Goal: Task Accomplishment & Management: Use online tool/utility

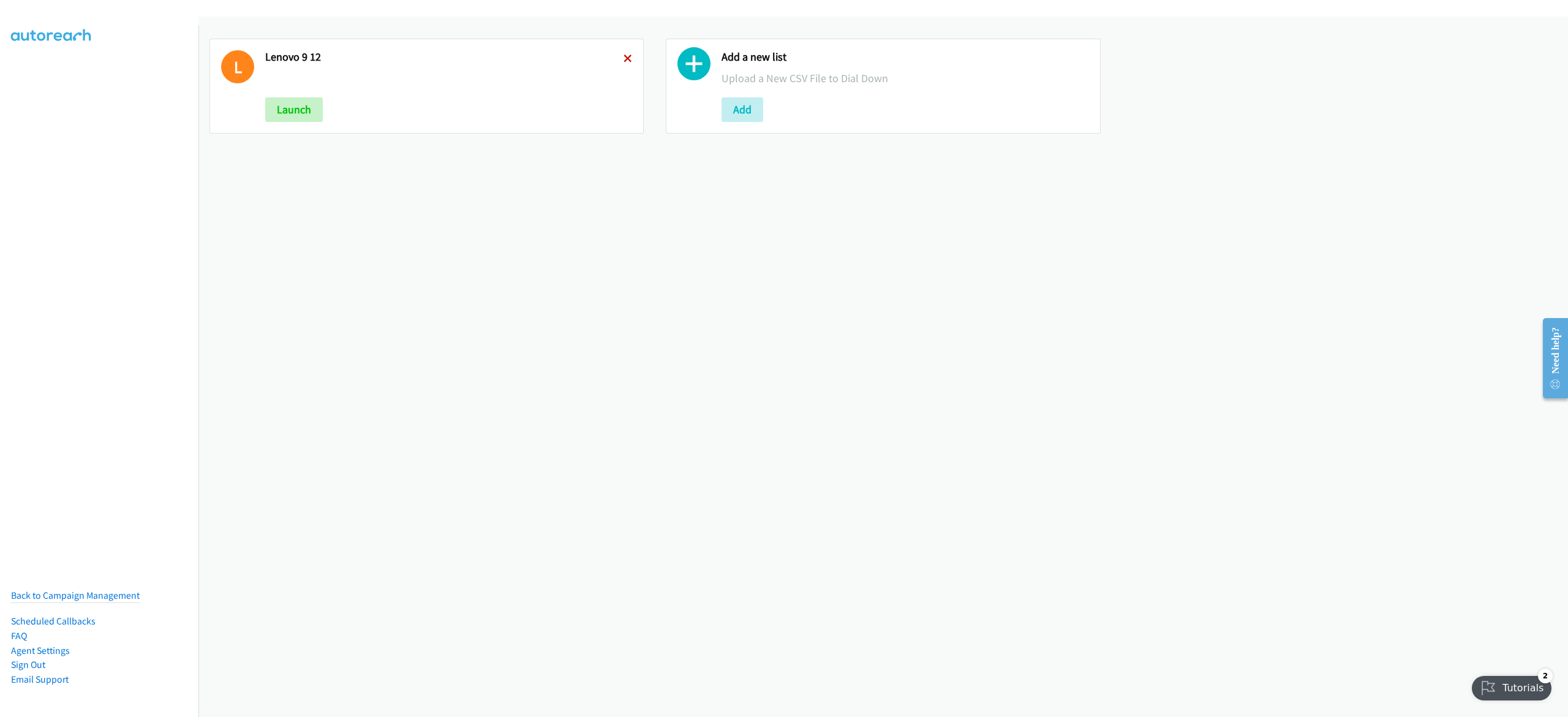
click at [624, 60] on icon at bounding box center [628, 59] width 9 height 9
click at [284, 122] on button "Add" at bounding box center [286, 109] width 42 height 24
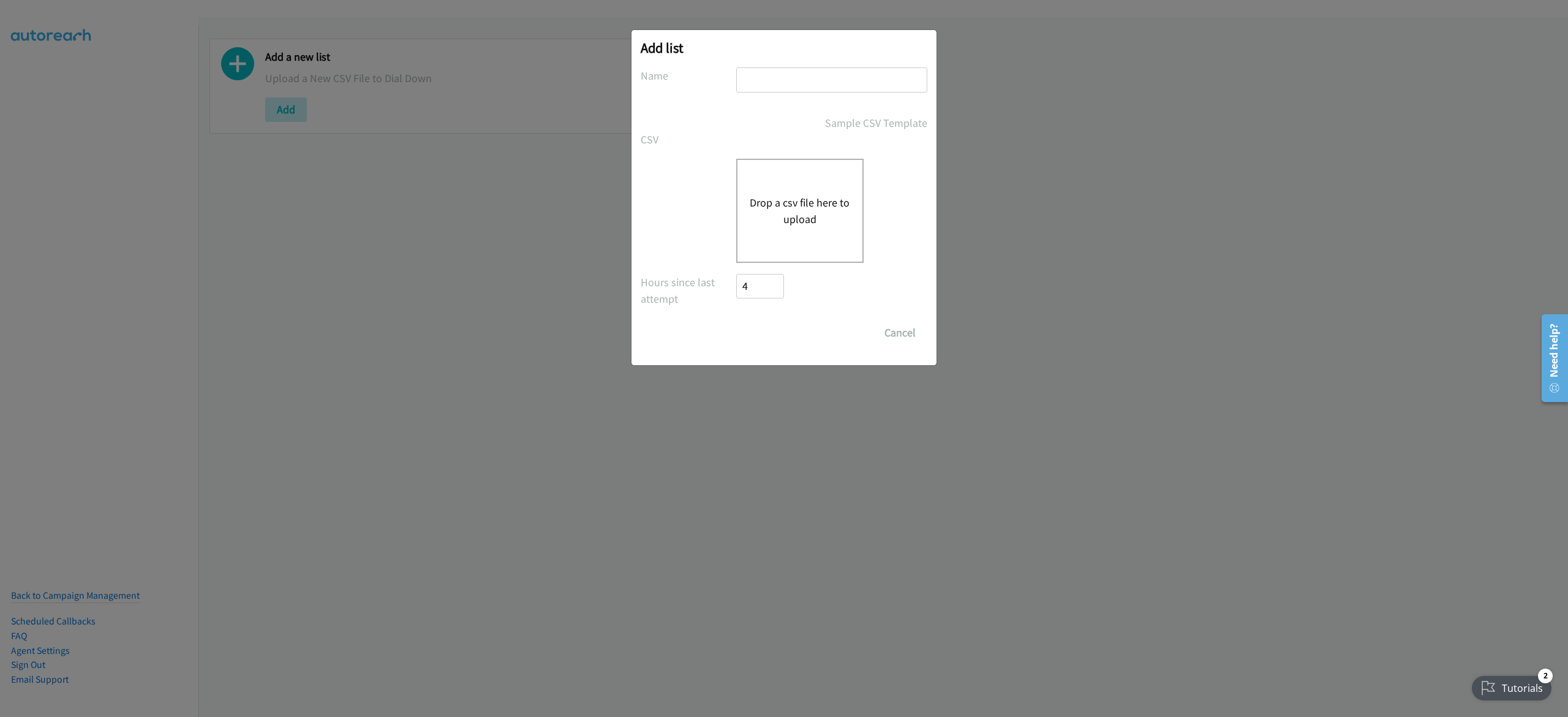
click at [761, 84] on input "text" at bounding box center [832, 80] width 191 height 25
type input "9-15"
click at [809, 203] on button "Drop a csv file here to upload" at bounding box center [799, 210] width 100 height 33
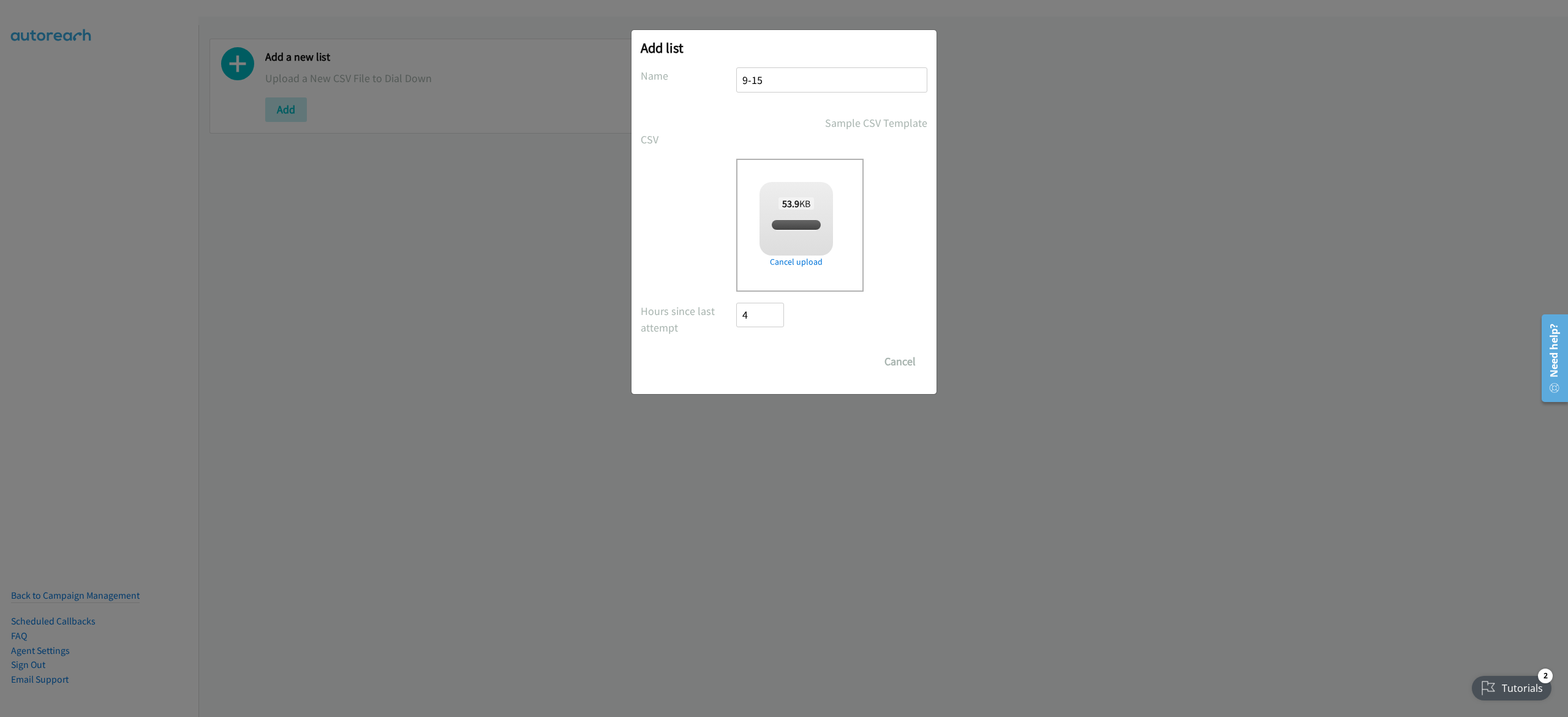
checkbox input "true"
click at [763, 363] on input "Save List" at bounding box center [769, 361] width 64 height 24
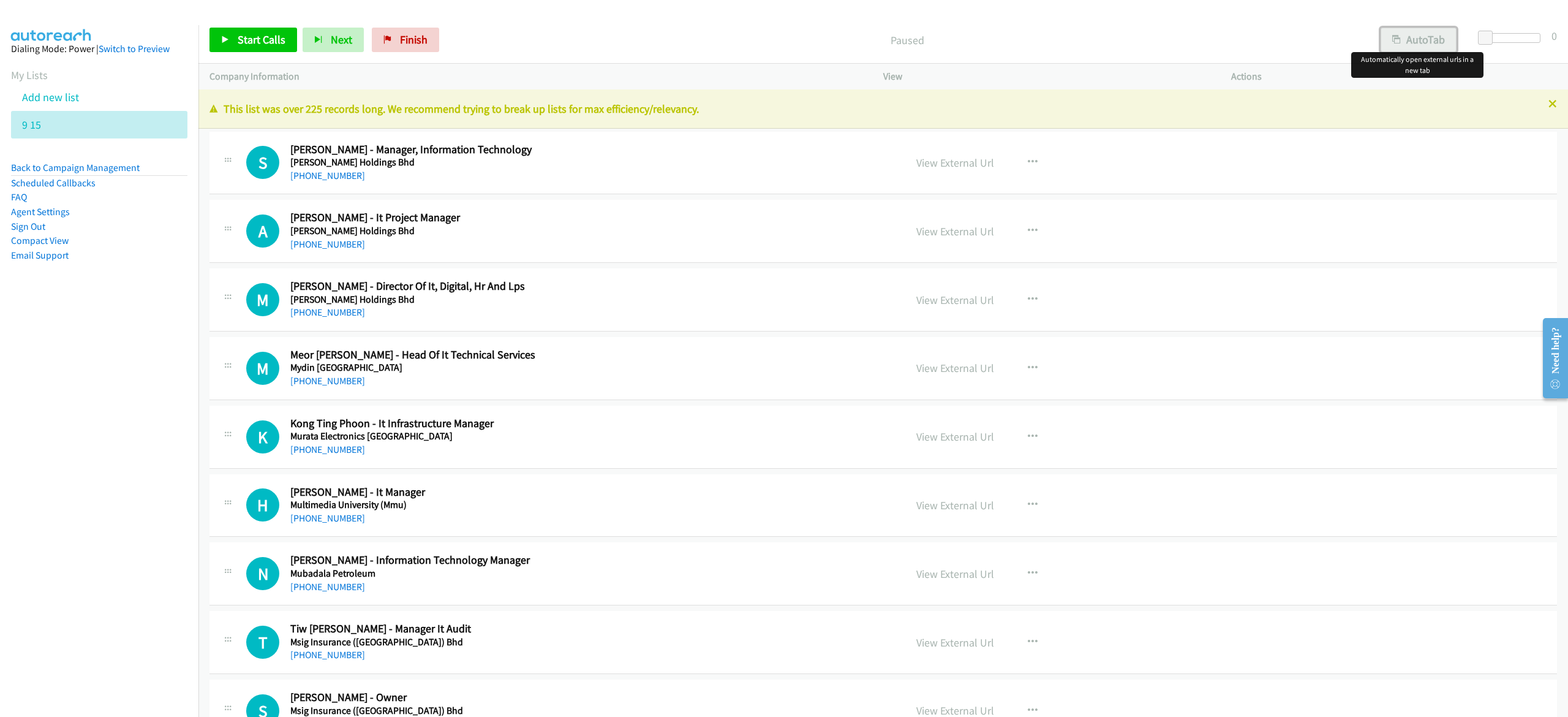
click at [1434, 43] on button "AutoTab" at bounding box center [1419, 40] width 76 height 24
click at [280, 35] on span "Start Calls" at bounding box center [261, 39] width 48 height 14
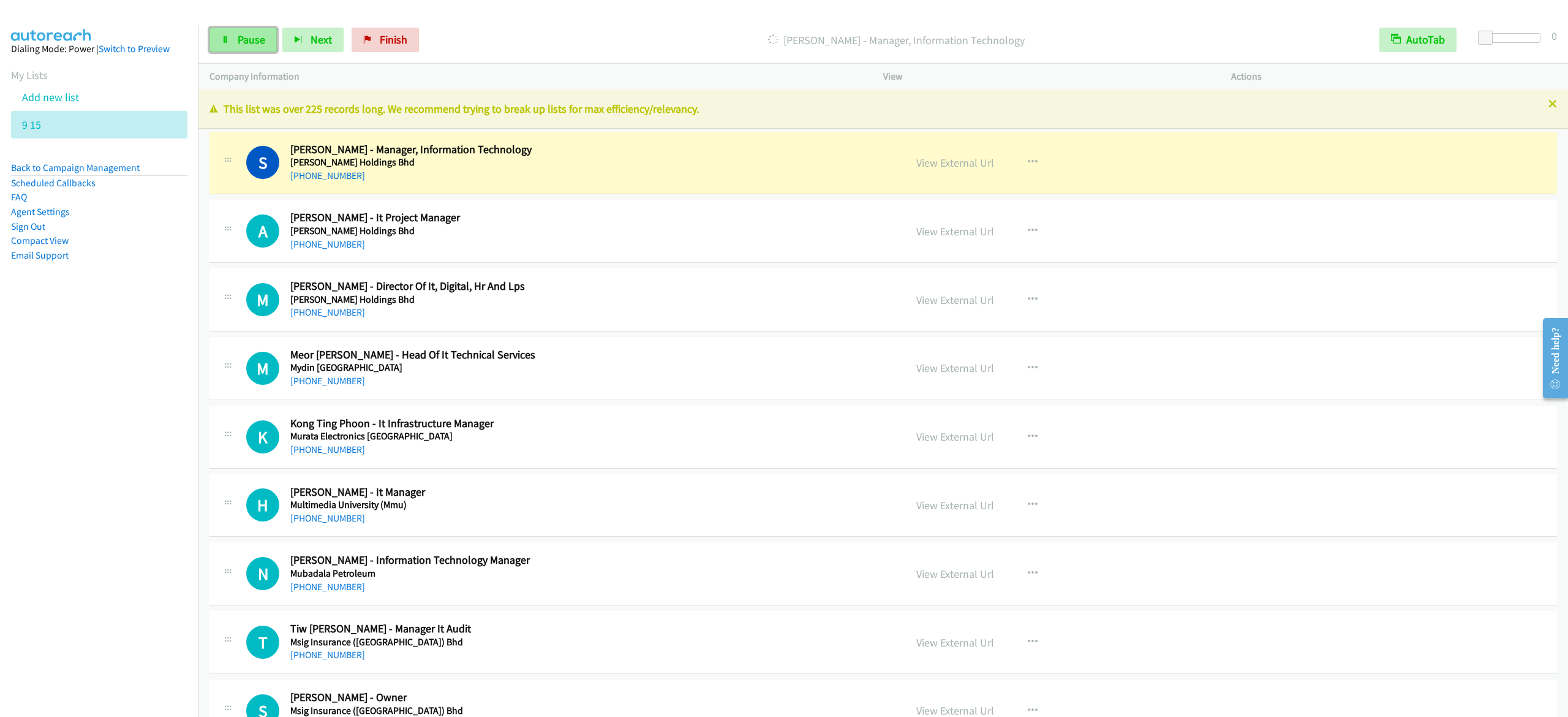
click at [255, 37] on span "Pause" at bounding box center [251, 39] width 28 height 14
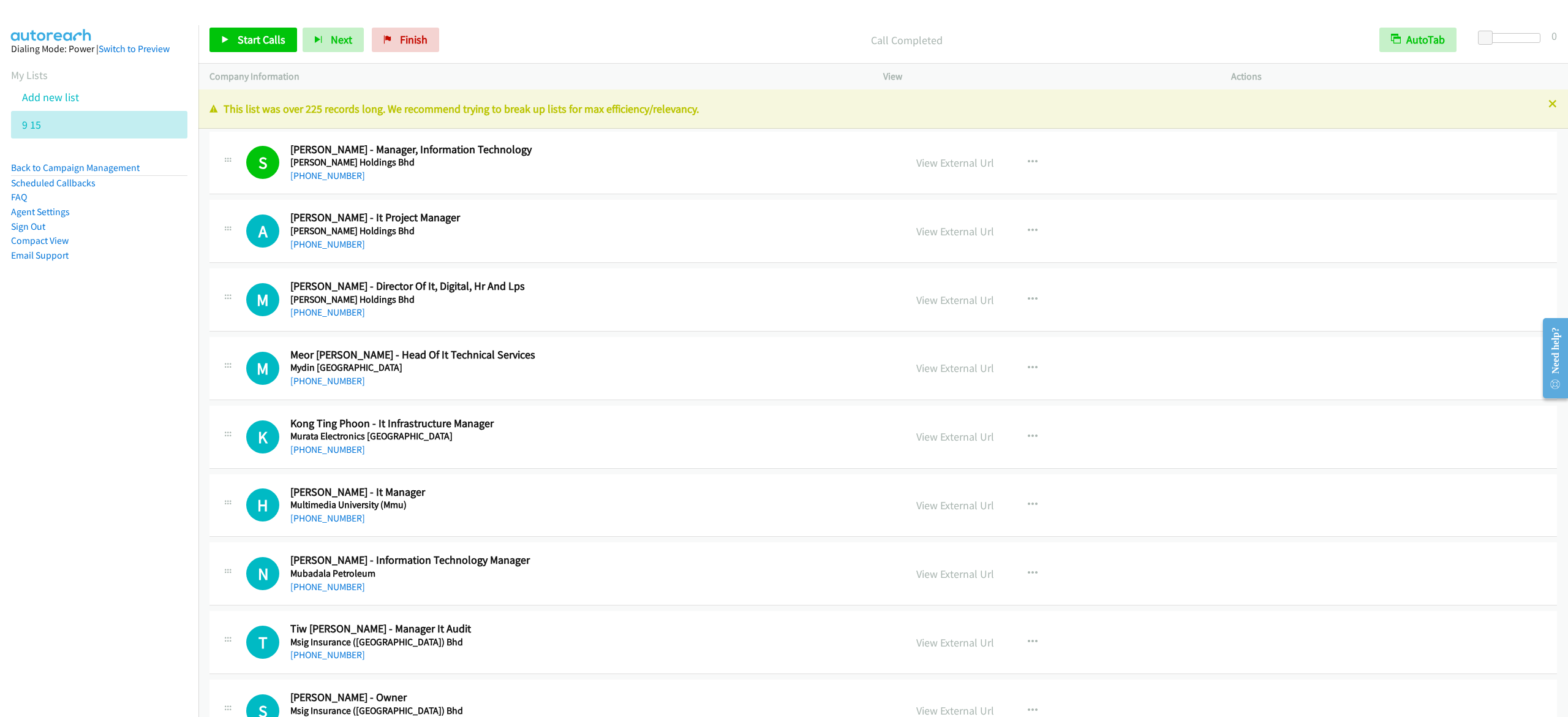
click at [802, 219] on h2 "Asokkumar Sivanathan - It Project Manager" at bounding box center [588, 218] width 595 height 14
click at [286, 41] on link "Start Calls" at bounding box center [254, 40] width 88 height 24
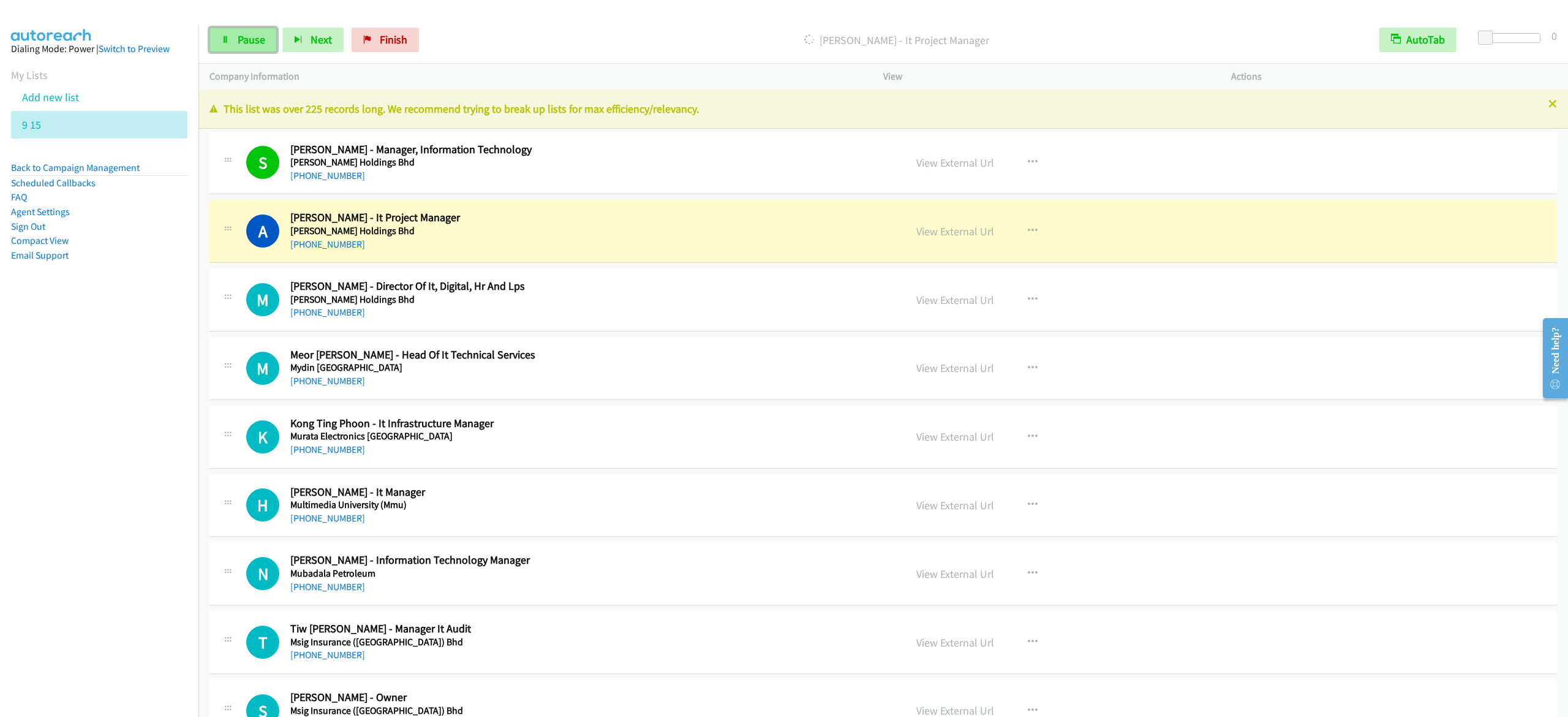
click at [246, 48] on link "Pause" at bounding box center [243, 40] width 67 height 24
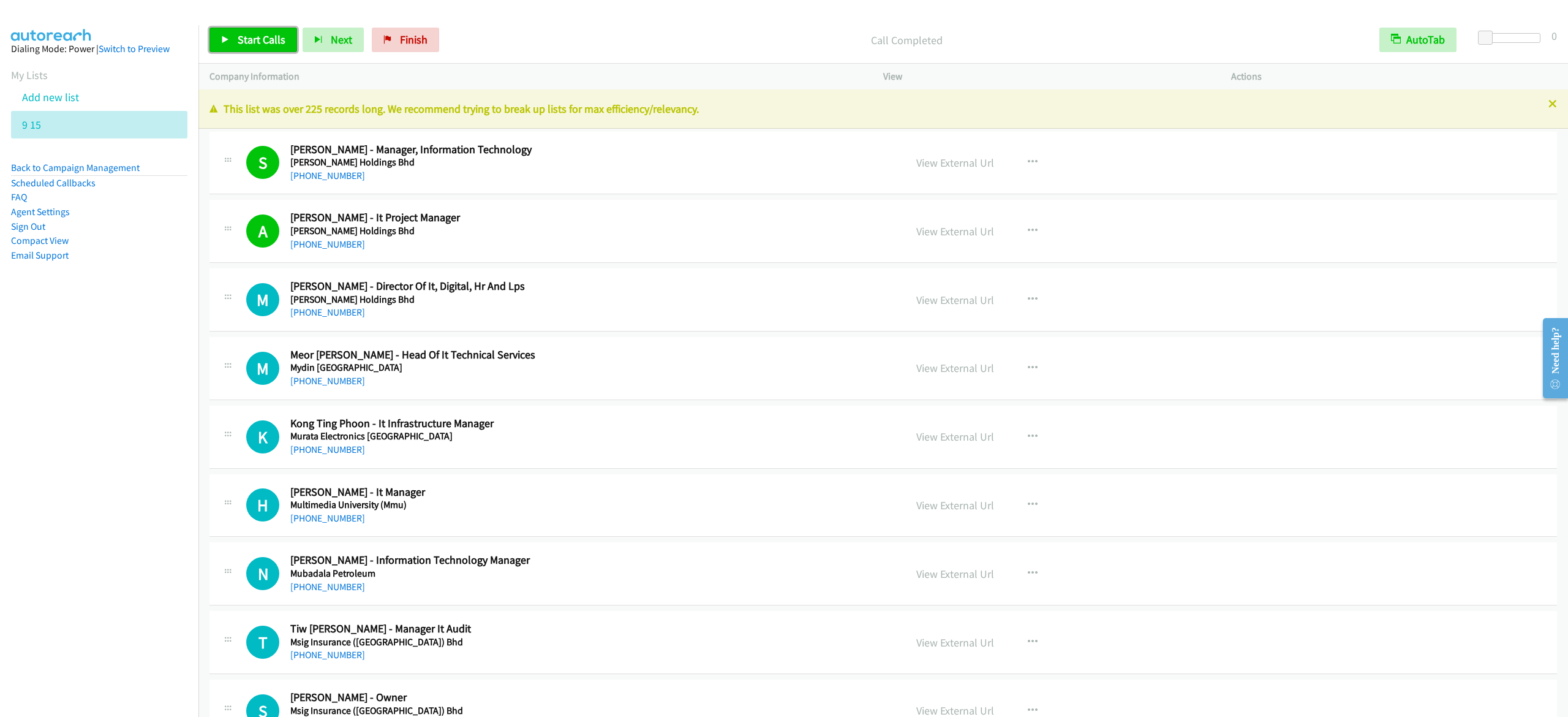
click at [275, 48] on link "Start Calls" at bounding box center [254, 40] width 88 height 24
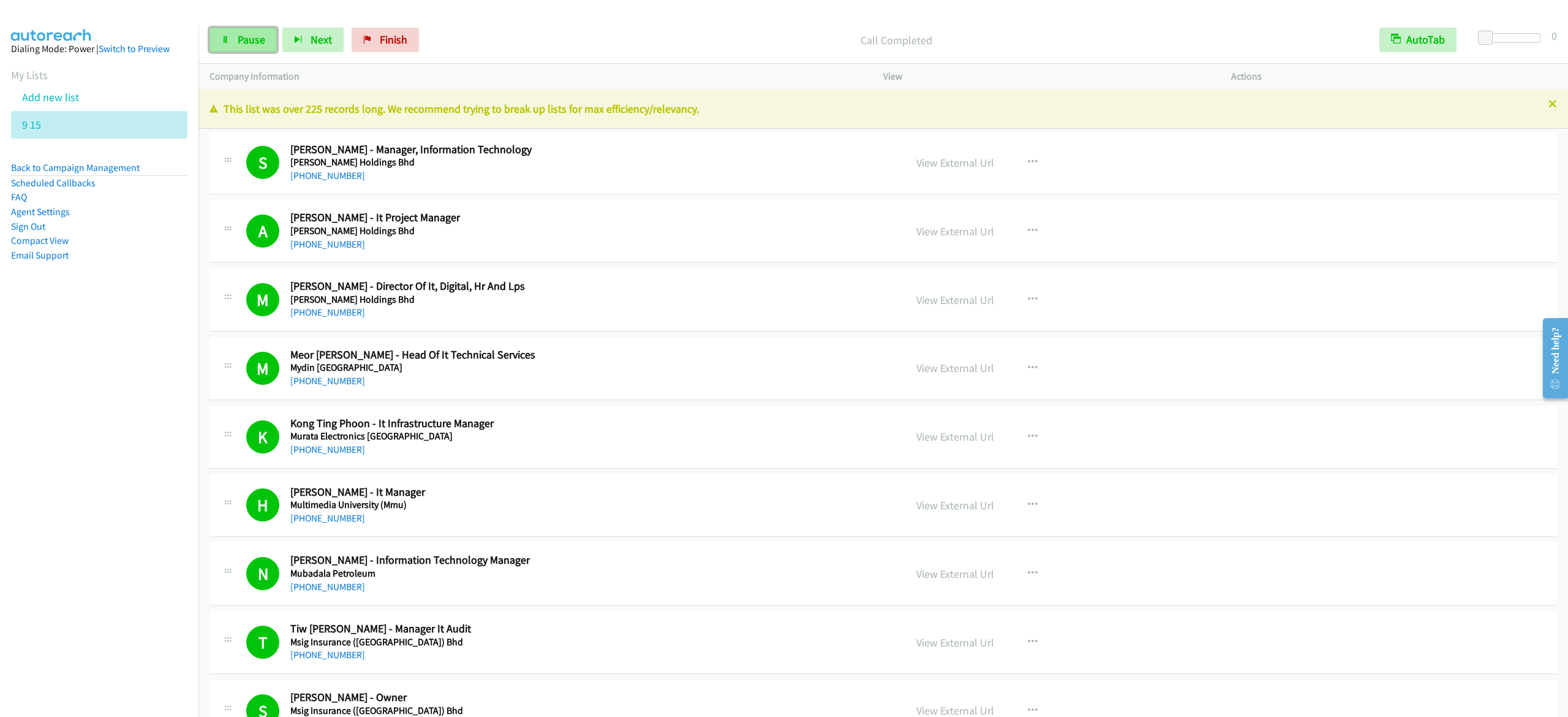
click at [251, 45] on span "Pause" at bounding box center [251, 39] width 28 height 14
click at [348, 637] on h5 "Msig Insurance (Malaysia) Bhd" at bounding box center [588, 642] width 595 height 12
drag, startPoint x: 348, startPoint y: 637, endPoint x: 1202, endPoint y: 163, distance: 976.7
click at [235, 40] on link "Start Calls" at bounding box center [254, 40] width 88 height 24
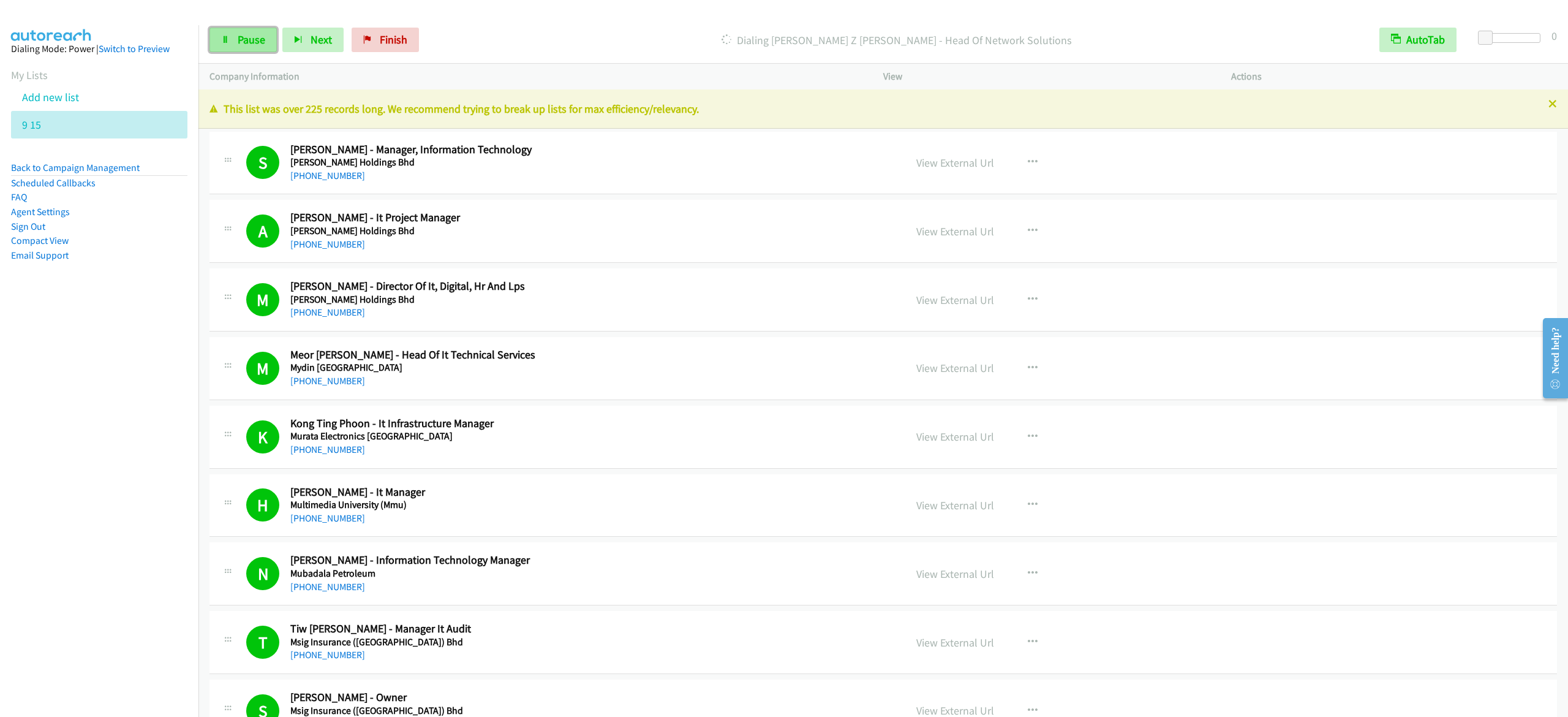
click at [243, 43] on span "Pause" at bounding box center [251, 39] width 28 height 14
click at [248, 38] on span "Start Calls" at bounding box center [261, 39] width 48 height 14
click at [253, 34] on span "Pause" at bounding box center [251, 39] width 28 height 14
click at [638, 84] on p "Company Information" at bounding box center [536, 76] width 652 height 15
click at [252, 40] on span "Start Calls" at bounding box center [261, 39] width 48 height 14
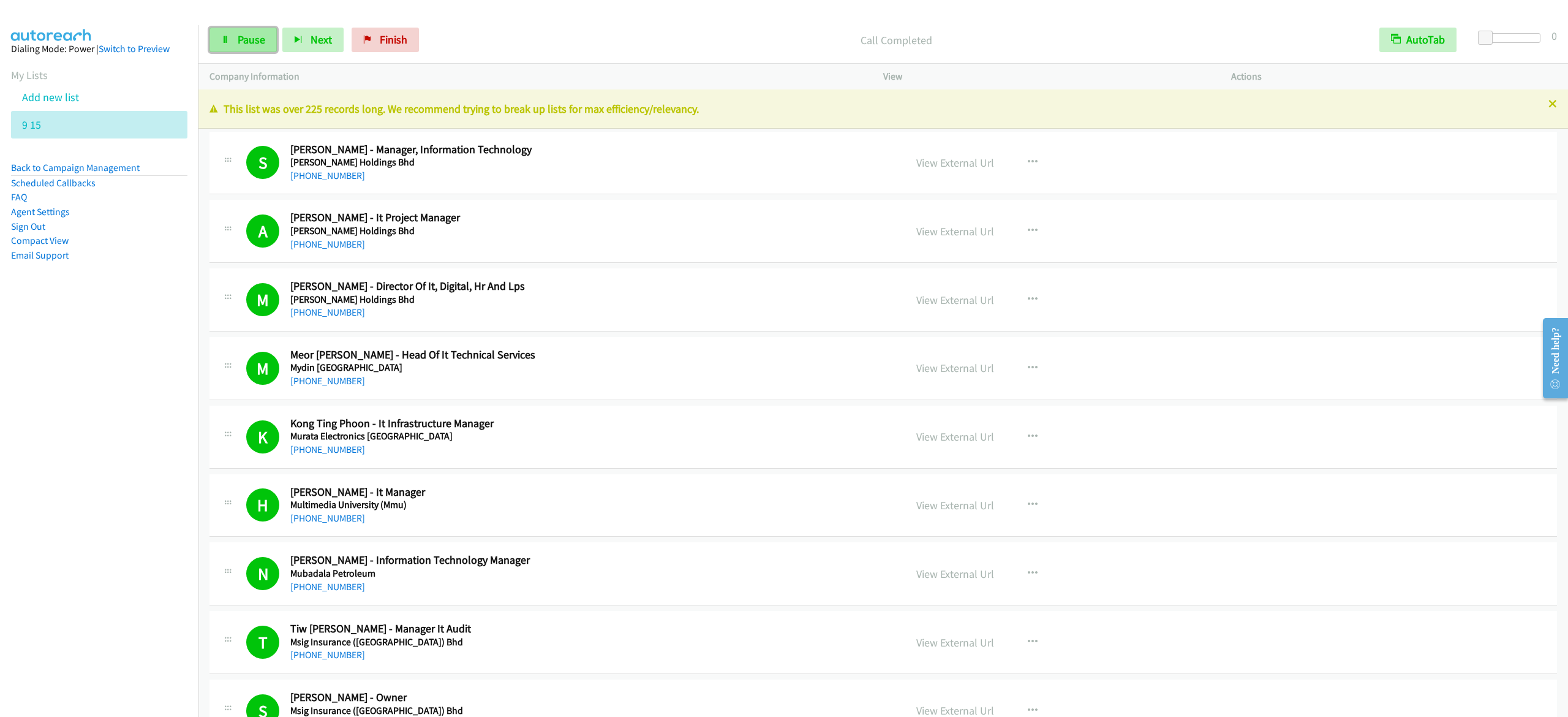
click at [243, 40] on span "Pause" at bounding box center [251, 39] width 28 height 14
click at [261, 31] on link "Start Calls" at bounding box center [254, 40] width 88 height 24
click at [253, 42] on span "Pause" at bounding box center [251, 39] width 28 height 14
click at [228, 34] on link "Start Calls" at bounding box center [254, 40] width 88 height 24
click at [245, 40] on span "Pause" at bounding box center [251, 39] width 28 height 14
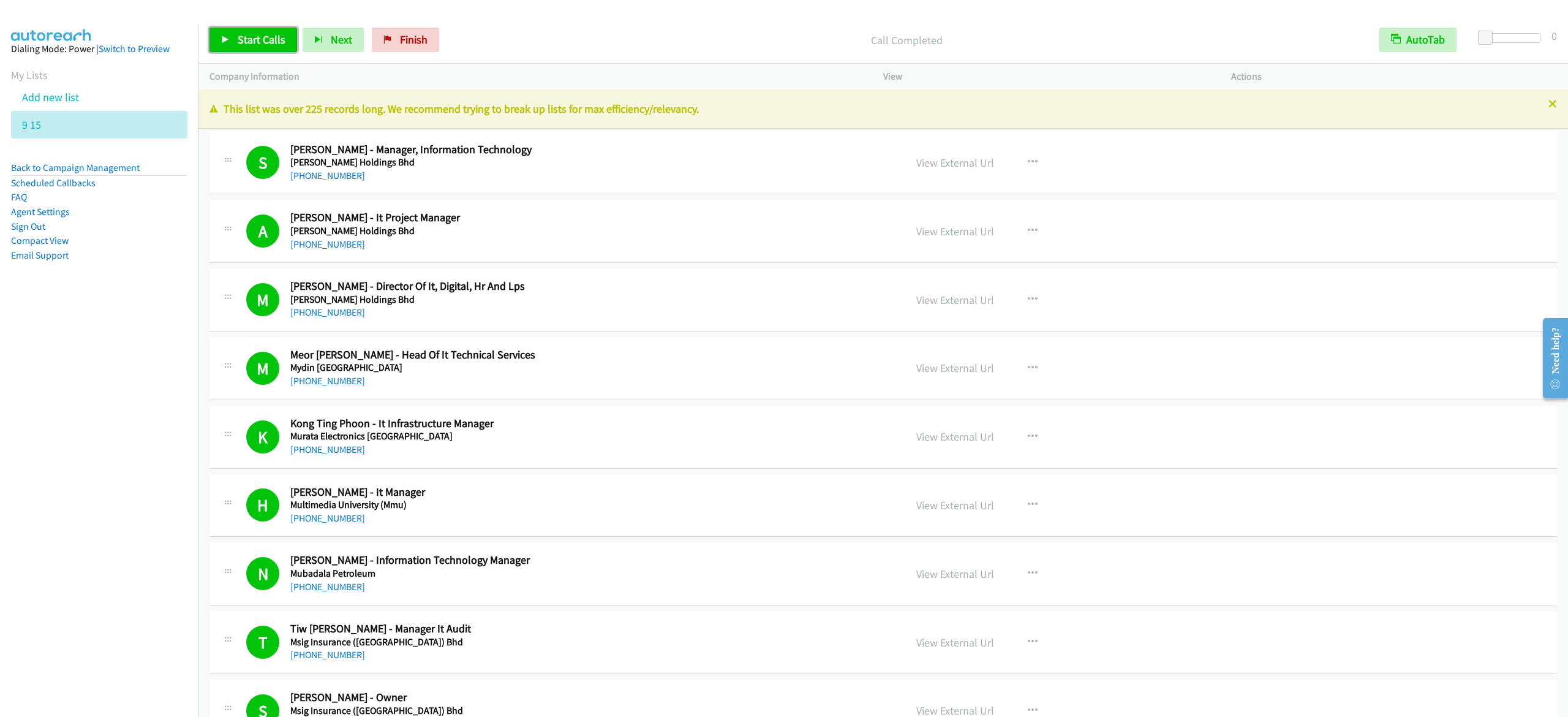
click at [226, 39] on icon at bounding box center [226, 40] width 9 height 9
click at [261, 39] on span "Pause" at bounding box center [251, 39] width 28 height 14
click at [285, 43] on link "Start Calls" at bounding box center [254, 40] width 88 height 24
click at [254, 34] on span "Pause" at bounding box center [251, 39] width 28 height 14
click at [245, 47] on link "Start Calls" at bounding box center [254, 40] width 88 height 24
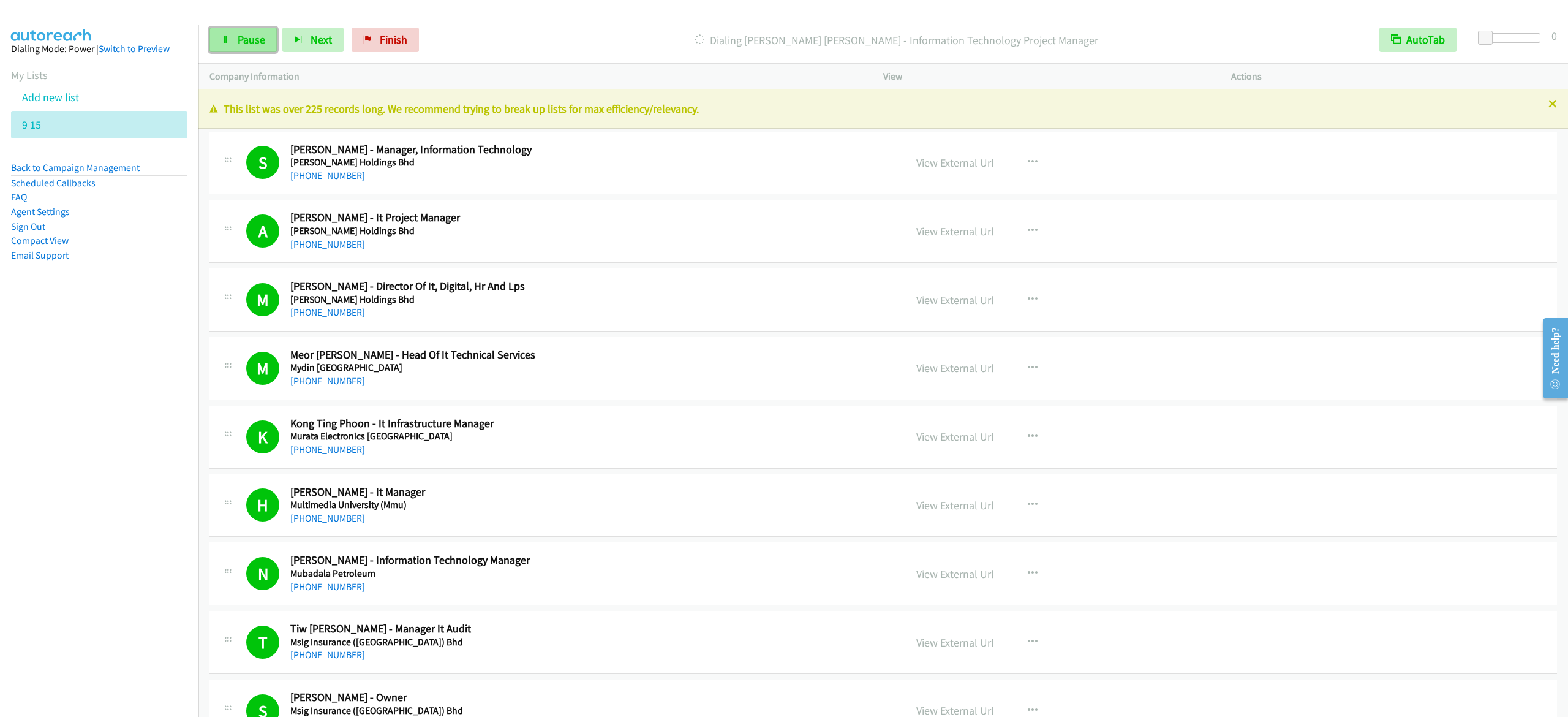
click at [263, 32] on link "Pause" at bounding box center [243, 40] width 67 height 24
click at [266, 32] on link "Start Calls" at bounding box center [254, 40] width 88 height 24
click at [262, 47] on link "Pause" at bounding box center [243, 40] width 67 height 24
click at [222, 40] on icon at bounding box center [226, 40] width 9 height 9
click at [259, 42] on span "Pause" at bounding box center [251, 39] width 28 height 14
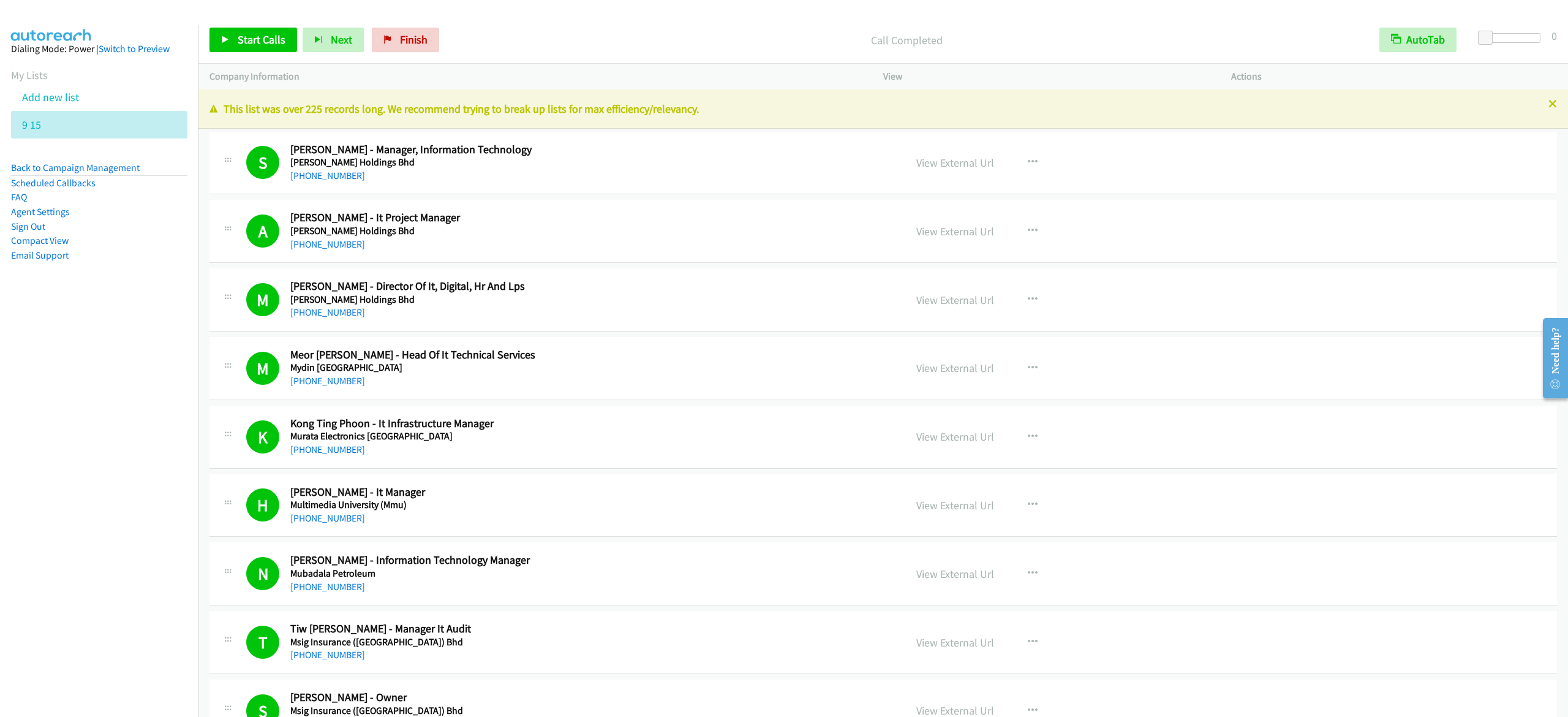
click at [646, 33] on p "Call Completed" at bounding box center [906, 40] width 902 height 17
click at [414, 49] on link "Finish" at bounding box center [405, 40] width 67 height 24
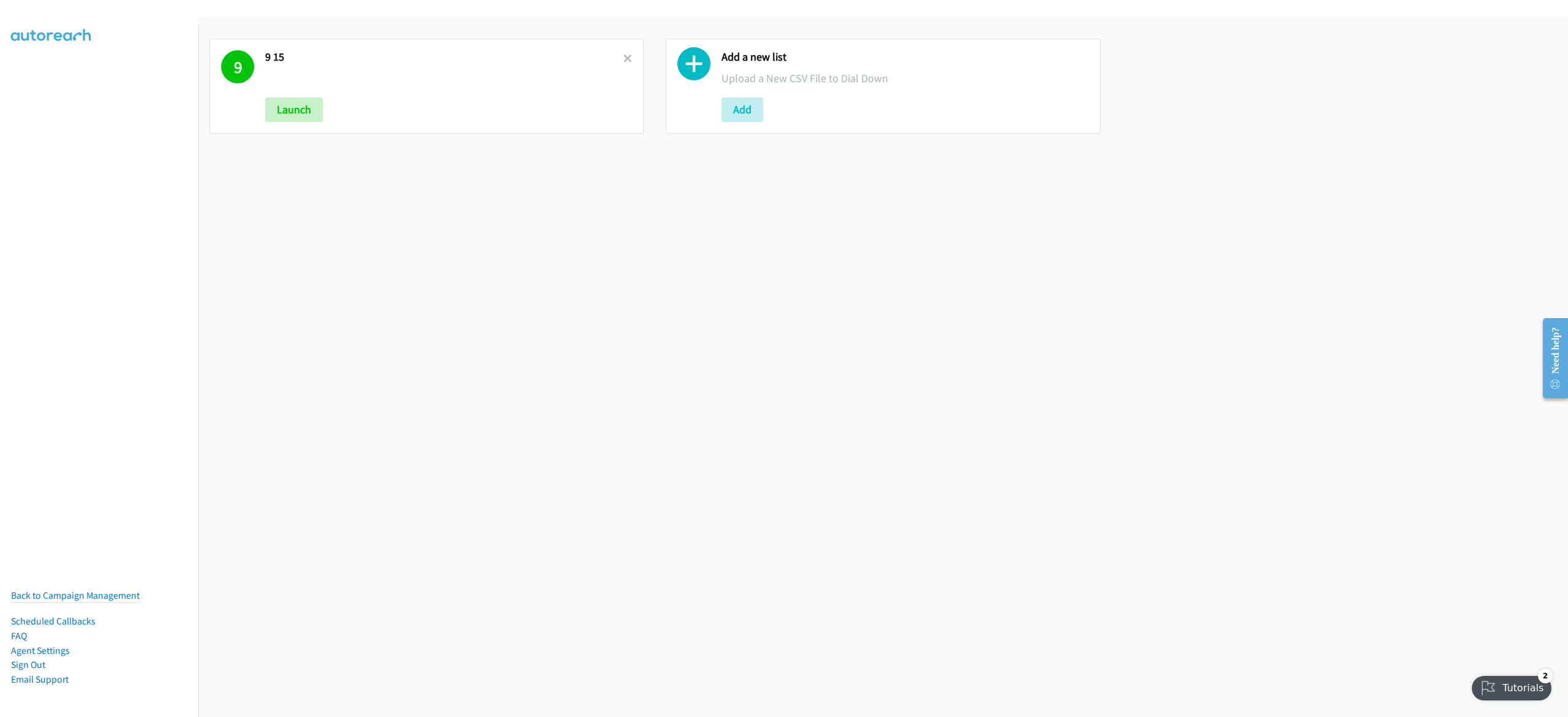
click at [615, 58] on h2 "9 15" at bounding box center [444, 57] width 358 height 14
click at [624, 60] on icon at bounding box center [628, 59] width 9 height 9
click at [282, 100] on button "Add" at bounding box center [286, 109] width 42 height 24
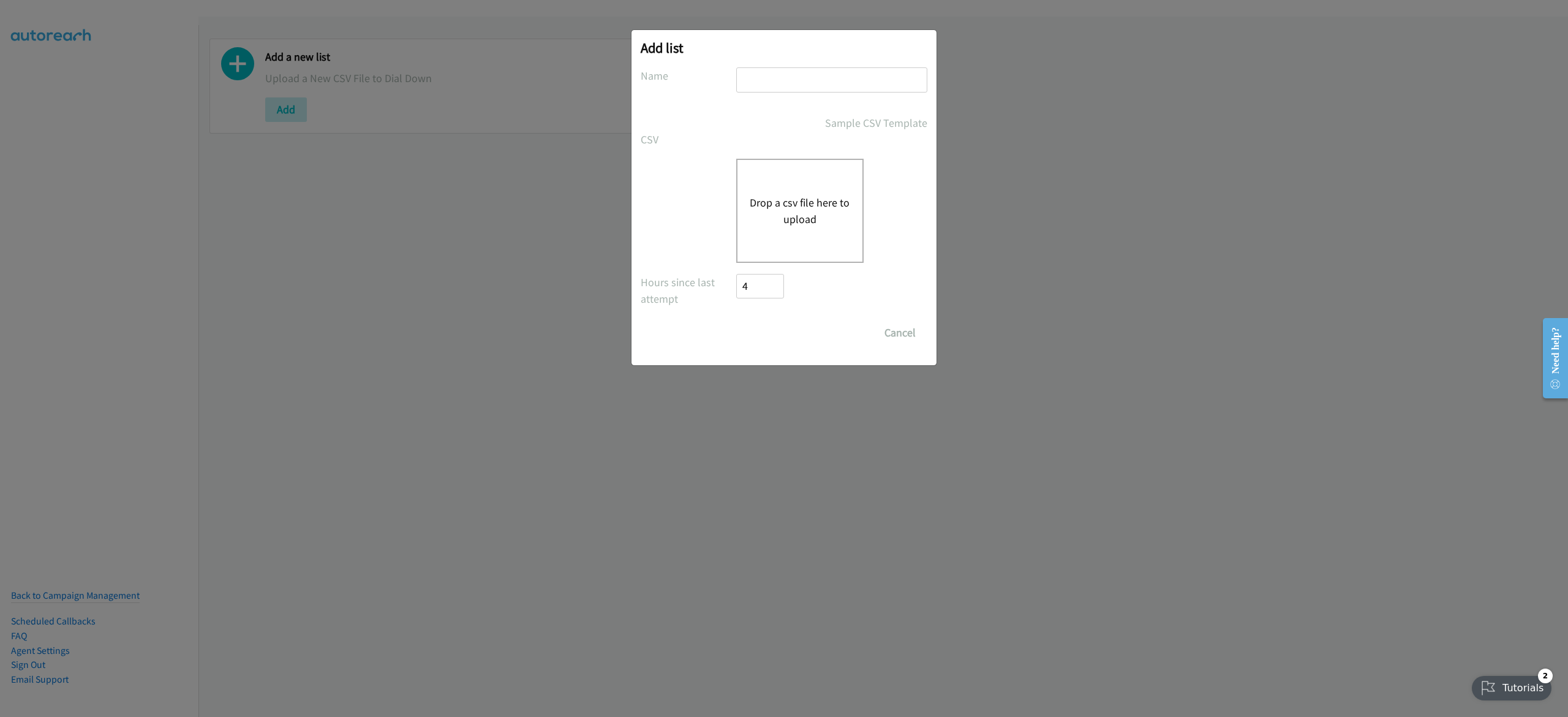
click at [805, 82] on input "text" at bounding box center [832, 80] width 191 height 25
type input "9-15"
click at [783, 198] on button "Drop a csv file here to upload" at bounding box center [799, 210] width 100 height 33
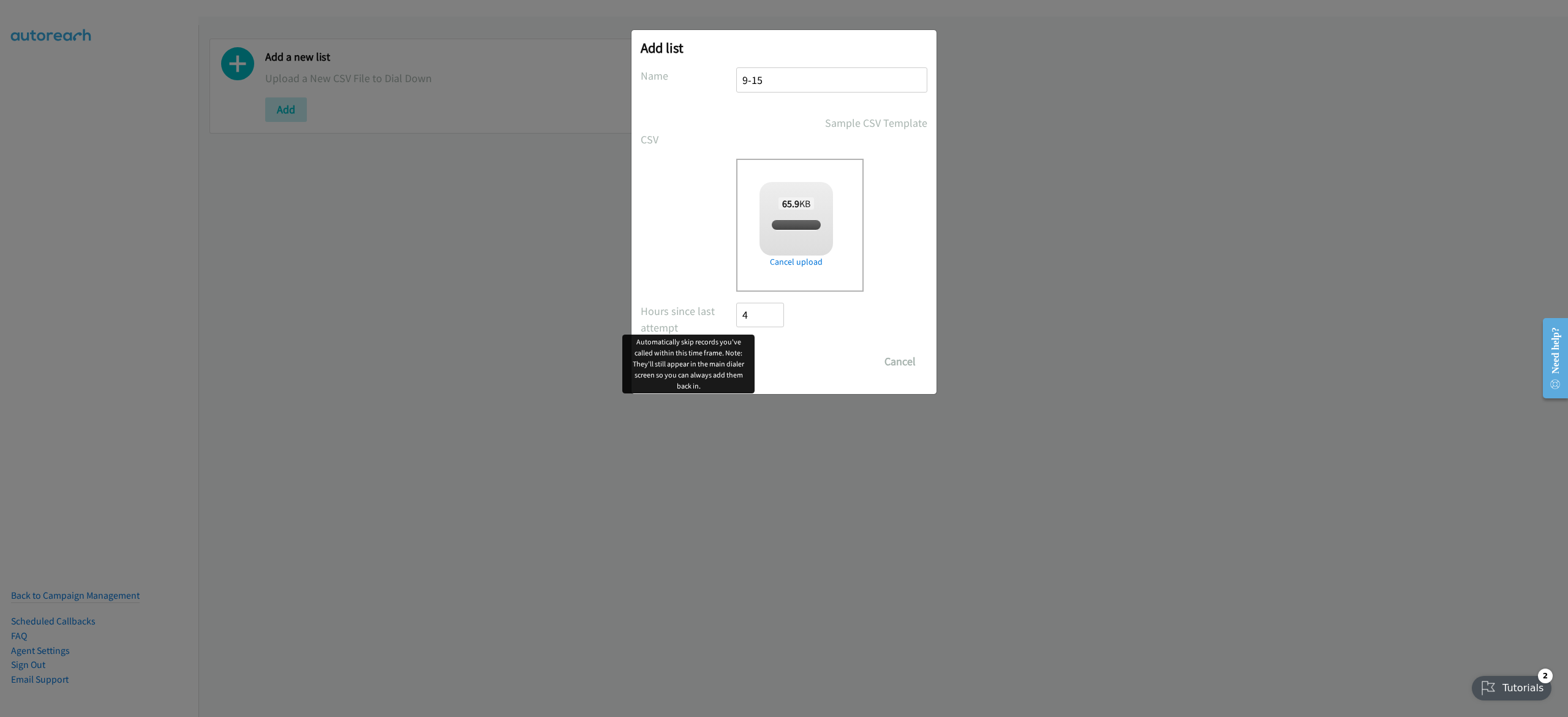
checkbox input "true"
click at [763, 353] on input "Save List" at bounding box center [769, 361] width 64 height 24
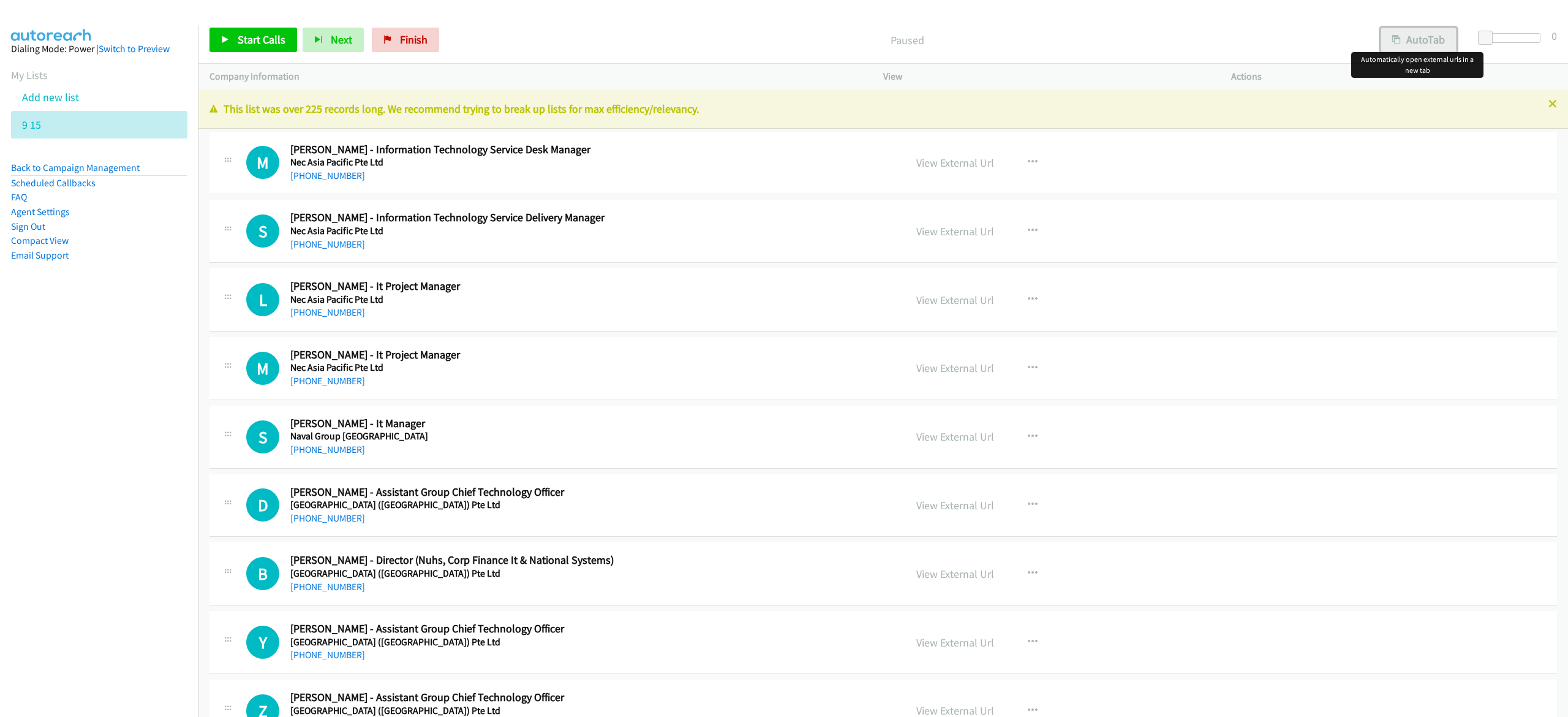
click at [1429, 42] on button "AutoTab" at bounding box center [1419, 40] width 76 height 24
click at [272, 43] on span "Start Calls" at bounding box center [261, 39] width 48 height 14
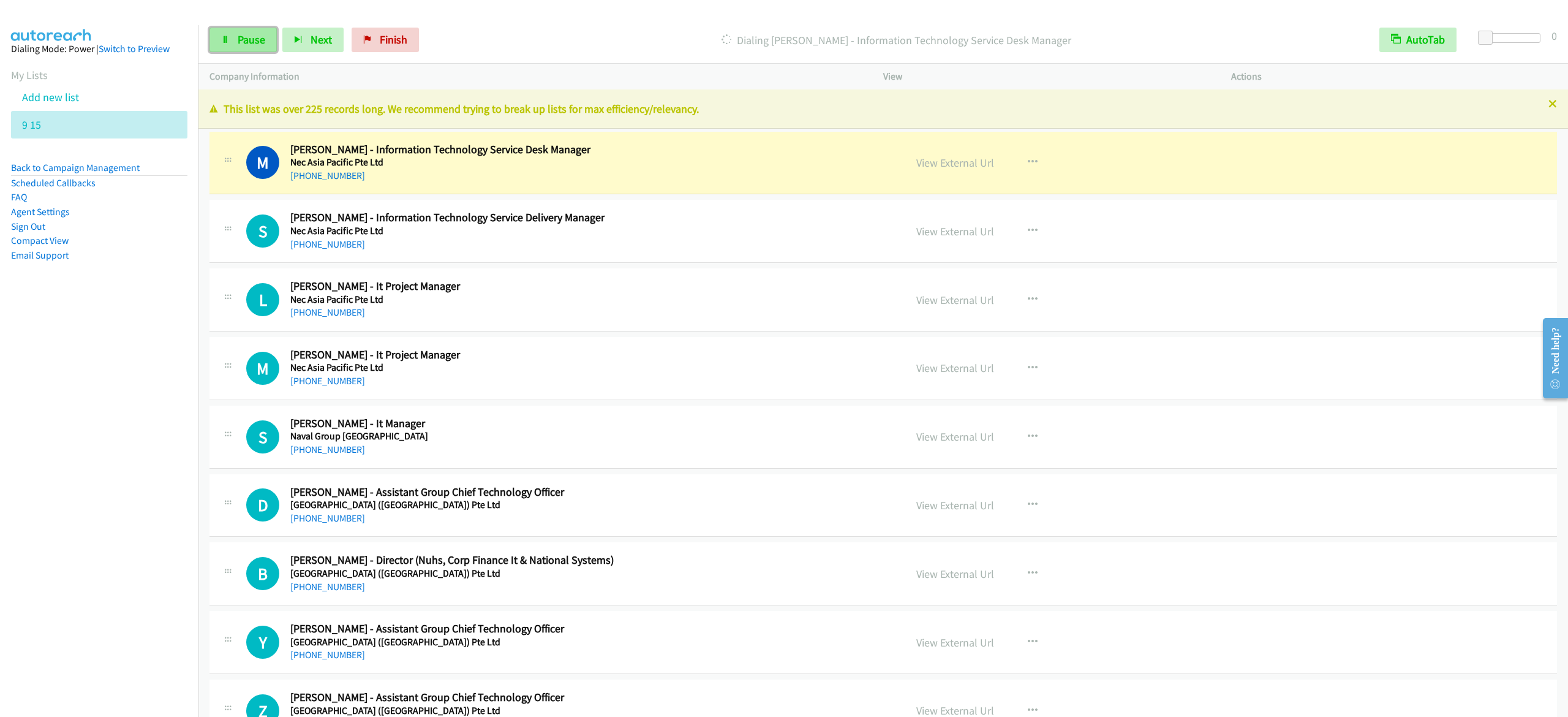
click at [218, 36] on link "Pause" at bounding box center [243, 40] width 67 height 24
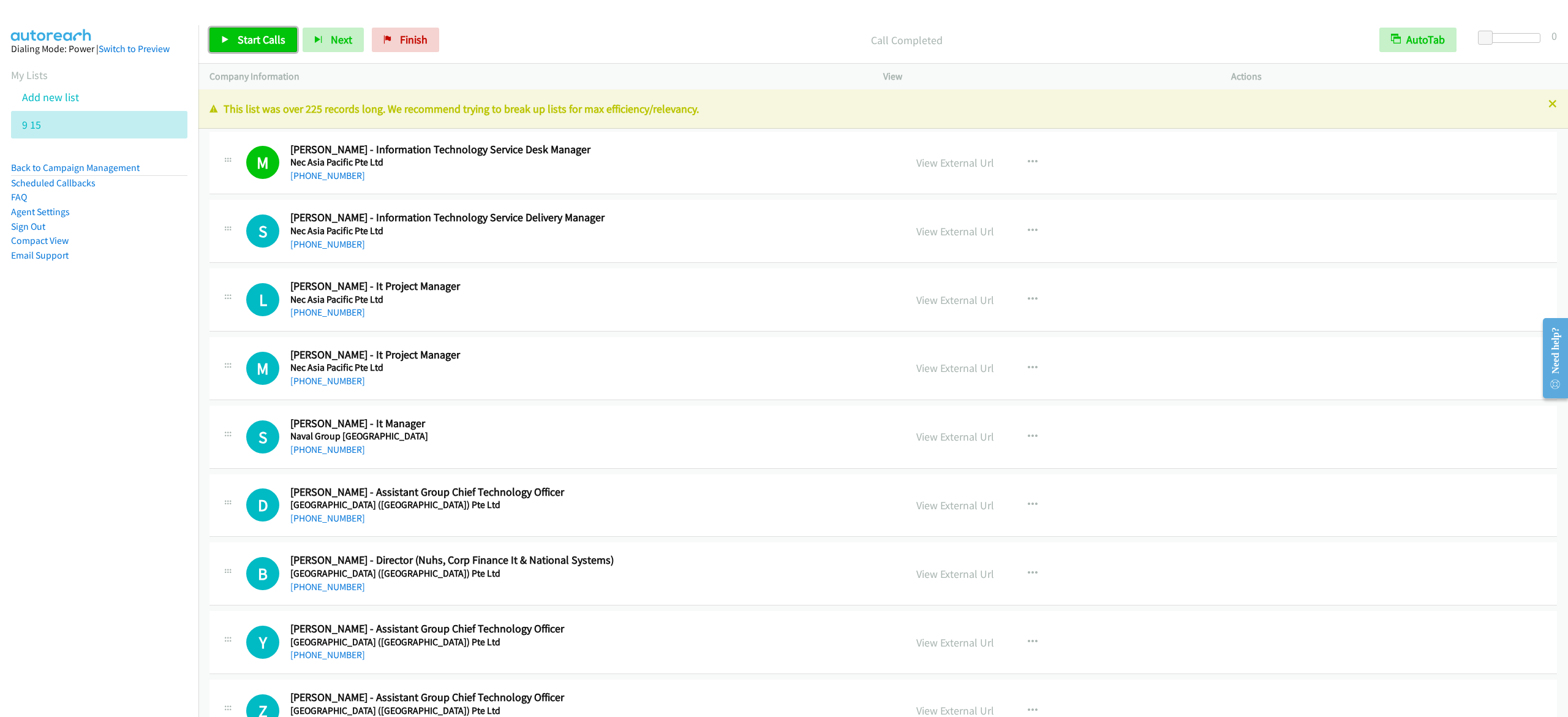
click at [263, 34] on span "Start Calls" at bounding box center [261, 39] width 48 height 14
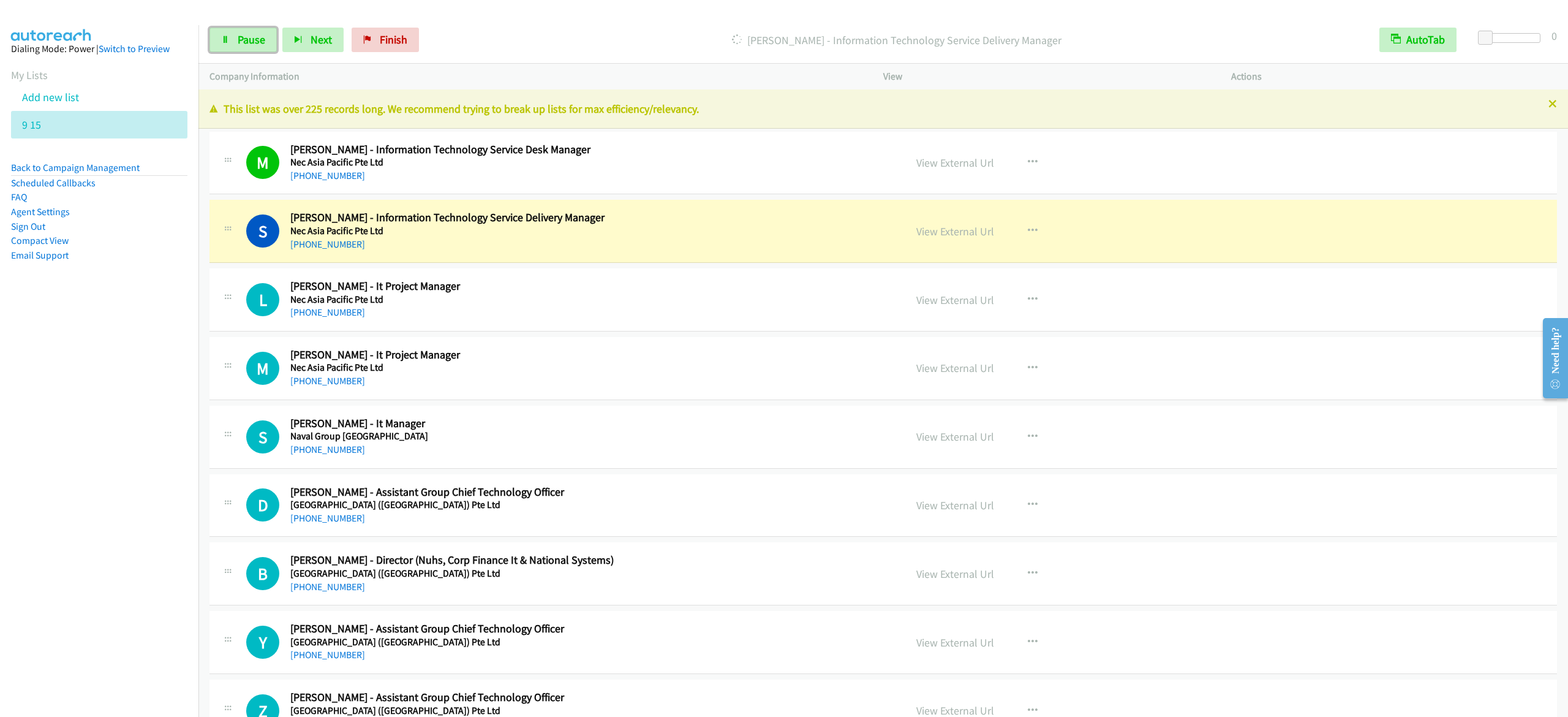
drag, startPoint x: 253, startPoint y: 46, endPoint x: 259, endPoint y: 53, distance: 9.2
click at [253, 45] on span "Pause" at bounding box center [251, 39] width 28 height 14
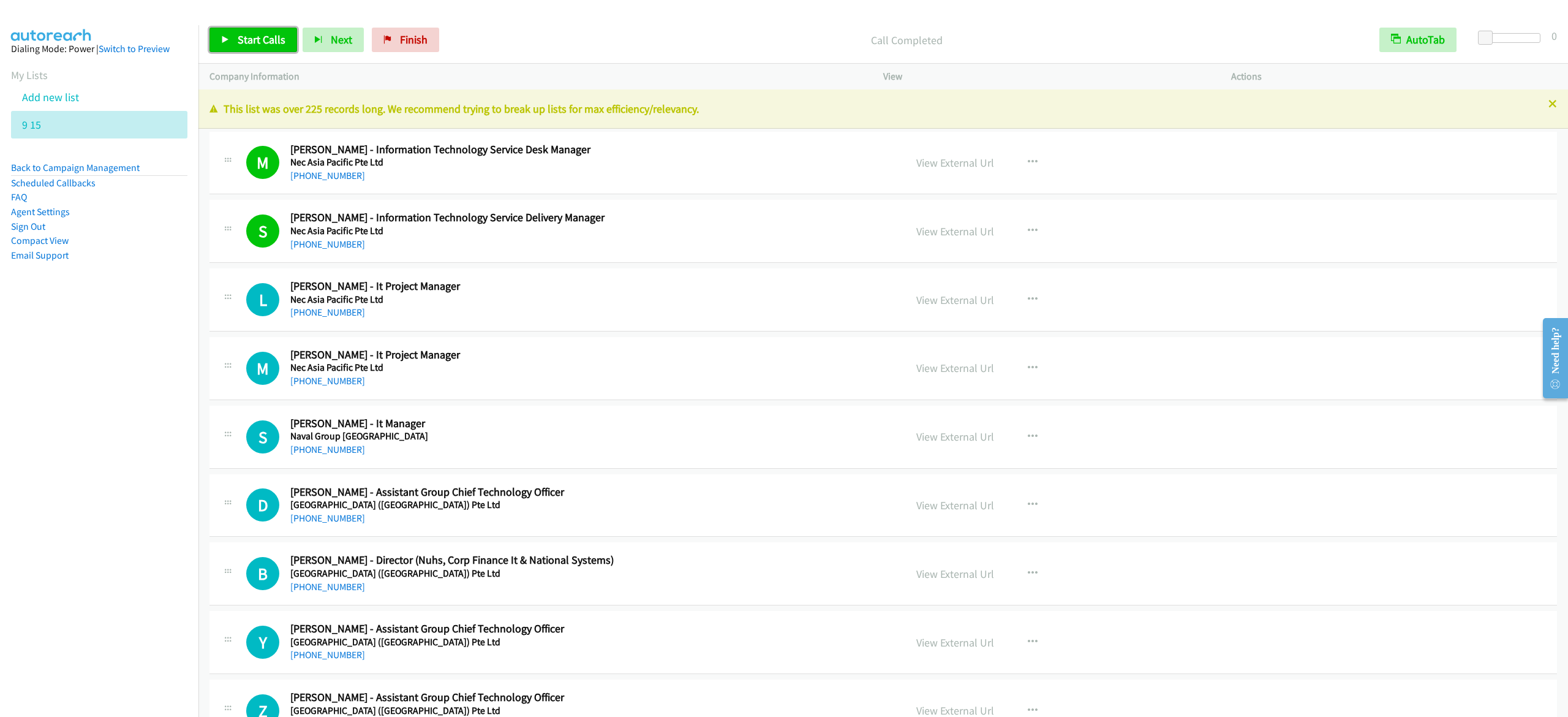
click at [248, 33] on span "Start Calls" at bounding box center [261, 39] width 48 height 14
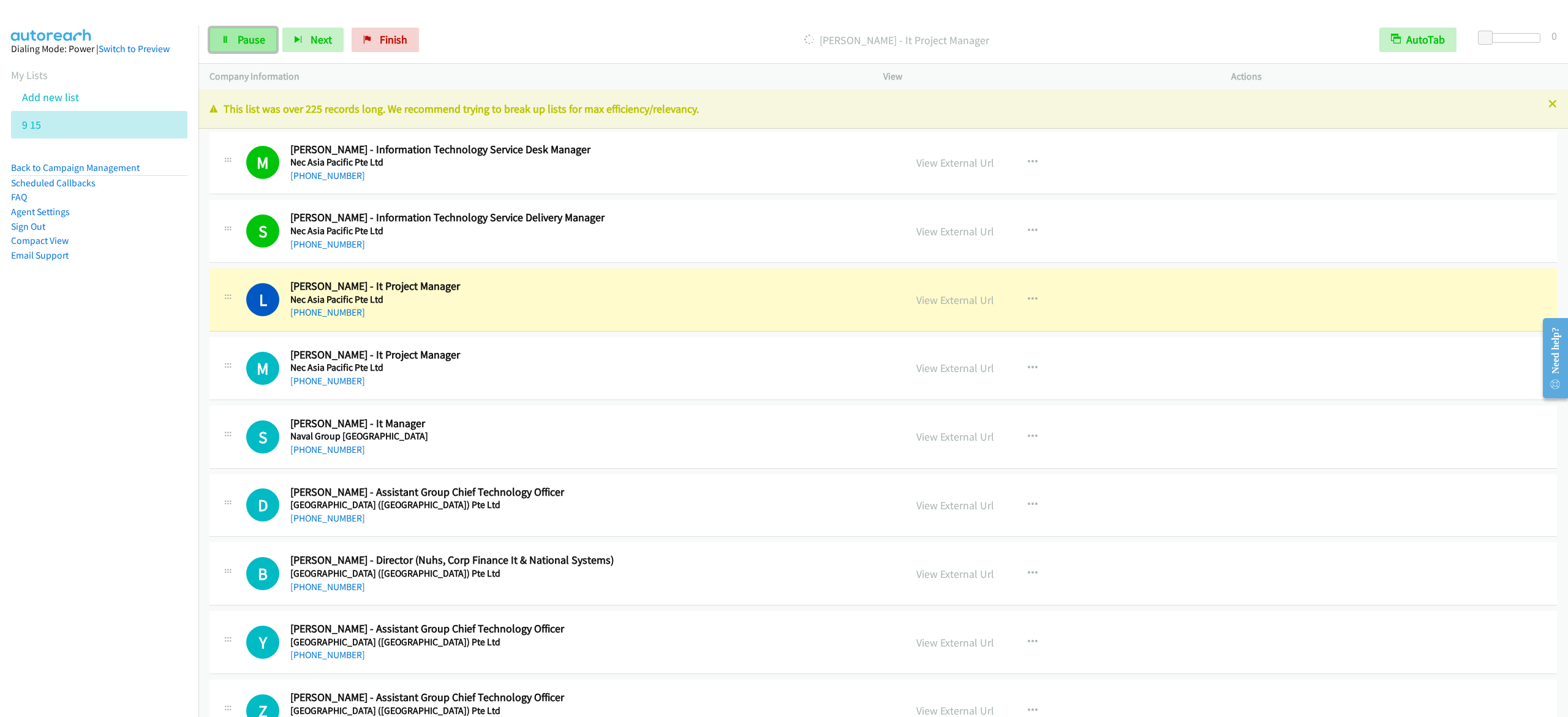
click at [260, 40] on span "Pause" at bounding box center [251, 39] width 28 height 14
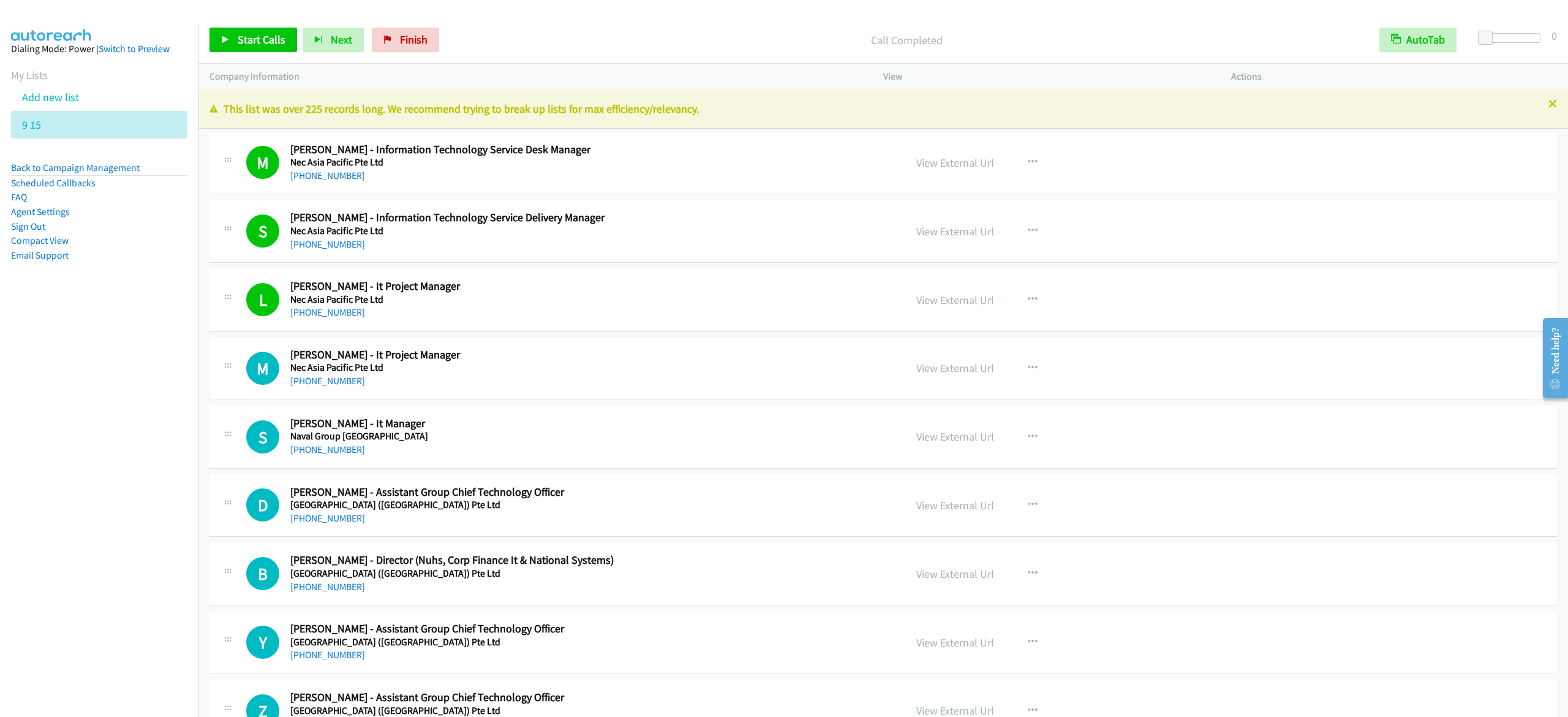
click at [267, 23] on div "Start Calls Pause Next Finish Call Completed AutoTab AutoTab 0" at bounding box center [883, 40] width 1369 height 47
click at [254, 37] on span "Start Calls" at bounding box center [261, 39] width 48 height 14
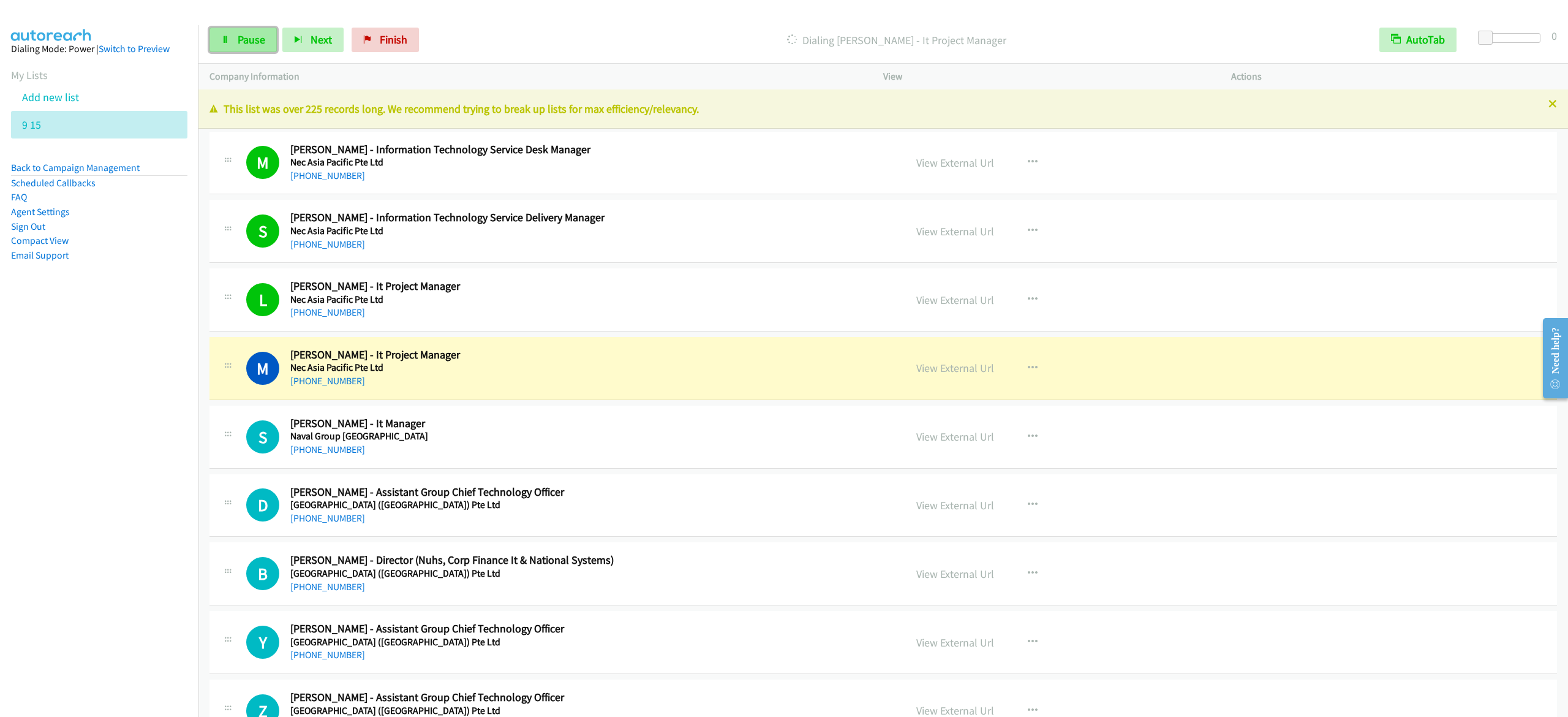
click at [252, 33] on span "Pause" at bounding box center [251, 39] width 28 height 14
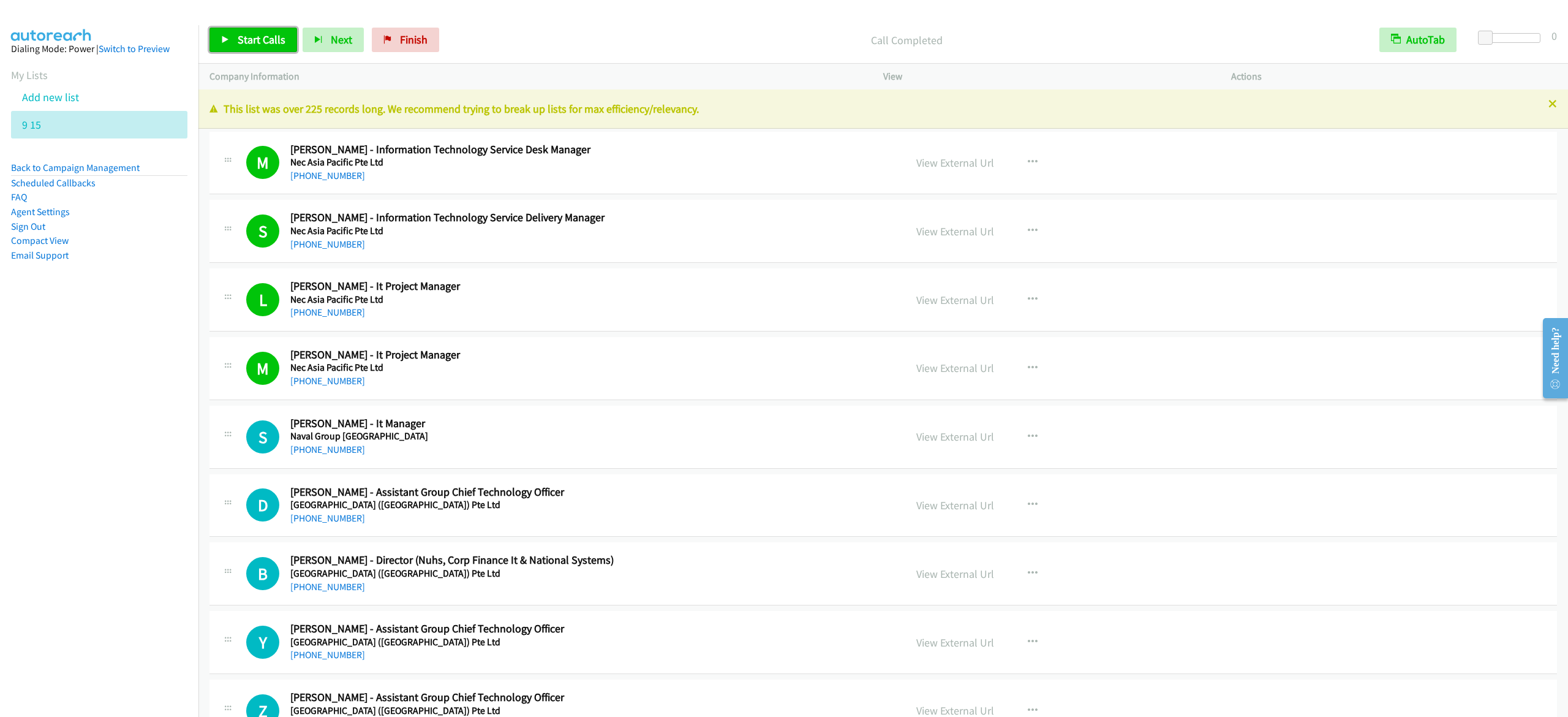
click at [282, 46] on span "Start Calls" at bounding box center [261, 39] width 48 height 14
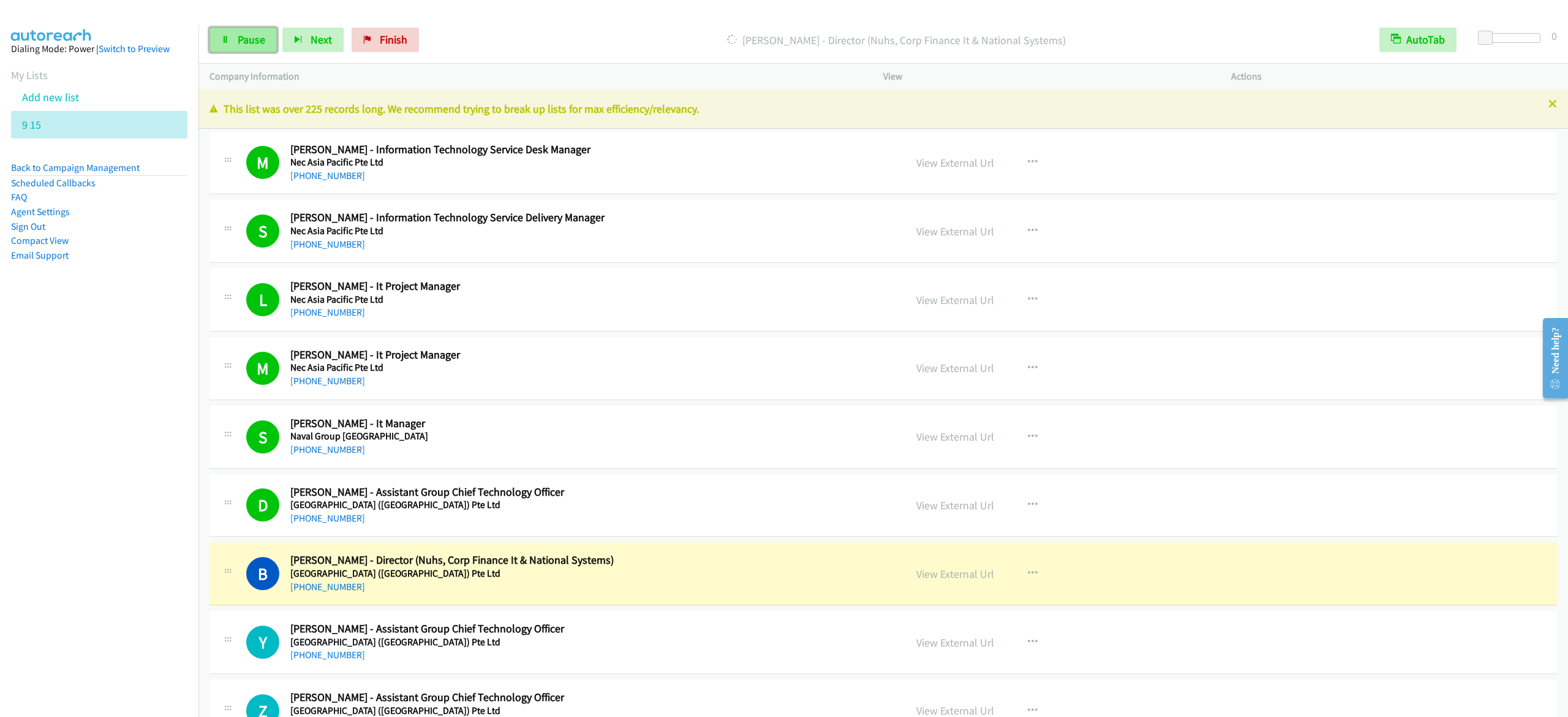
click at [243, 32] on link "Pause" at bounding box center [243, 40] width 67 height 24
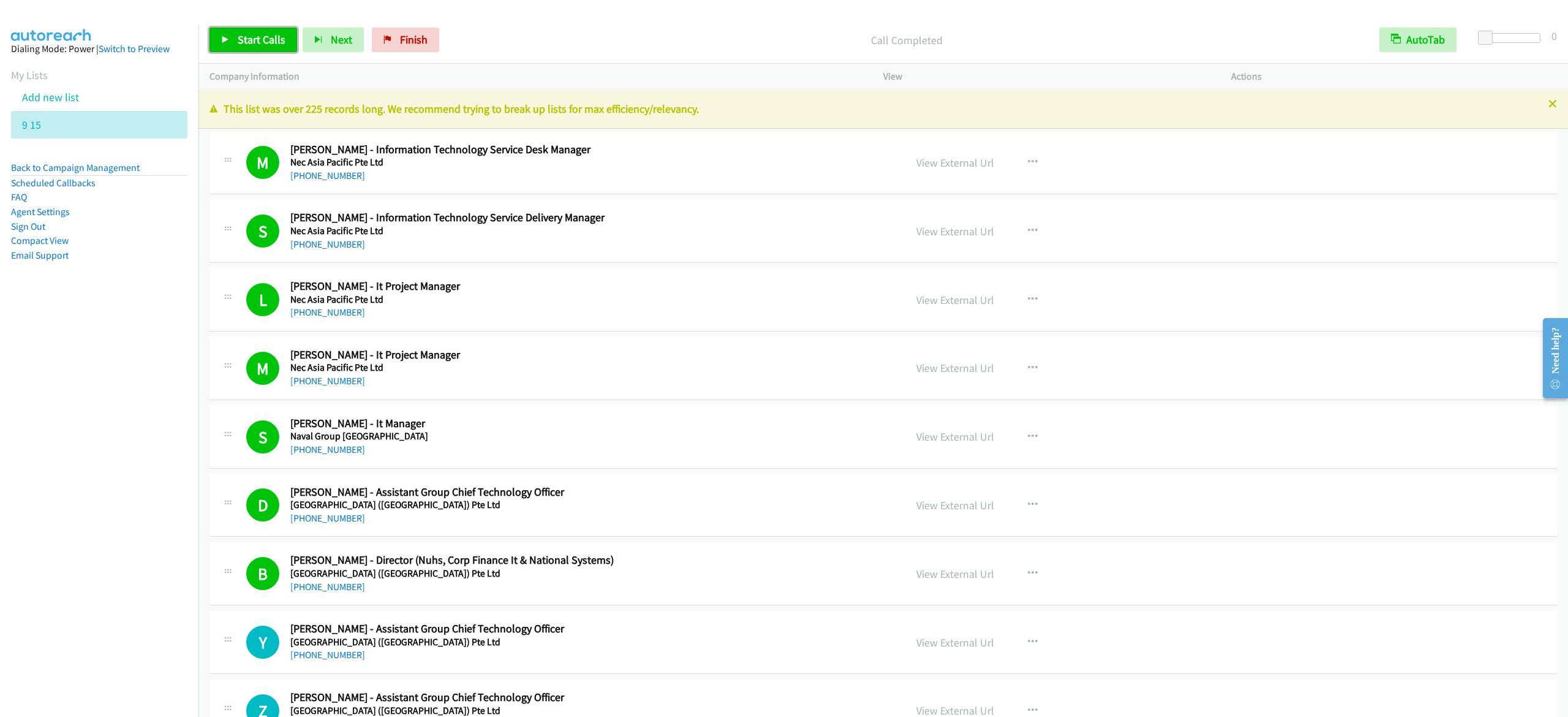
click at [267, 41] on span "Start Calls" at bounding box center [261, 39] width 48 height 14
click at [245, 47] on link "Pause" at bounding box center [243, 40] width 67 height 24
click at [234, 43] on link "Start Calls" at bounding box center [254, 40] width 88 height 24
click at [259, 35] on span "Pause" at bounding box center [251, 39] width 28 height 14
click at [267, 34] on span "Start Calls" at bounding box center [261, 39] width 48 height 14
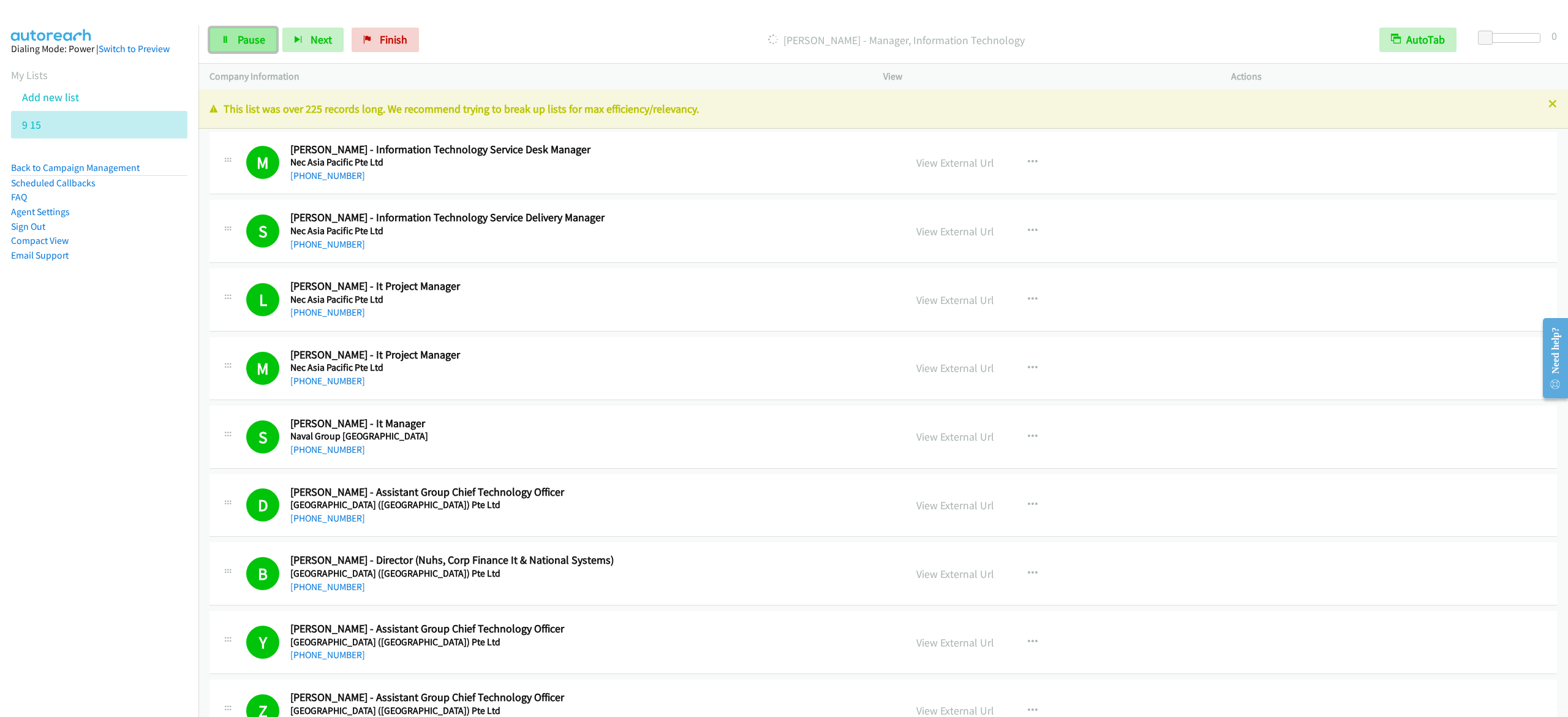
click at [218, 35] on link "Pause" at bounding box center [243, 40] width 67 height 24
click at [228, 31] on link "Start Calls" at bounding box center [254, 40] width 88 height 24
click at [230, 34] on link "Pause" at bounding box center [243, 40] width 67 height 24
click at [236, 46] on link "Start Calls" at bounding box center [254, 40] width 88 height 24
drag, startPoint x: 260, startPoint y: 42, endPoint x: 550, endPoint y: 21, distance: 290.8
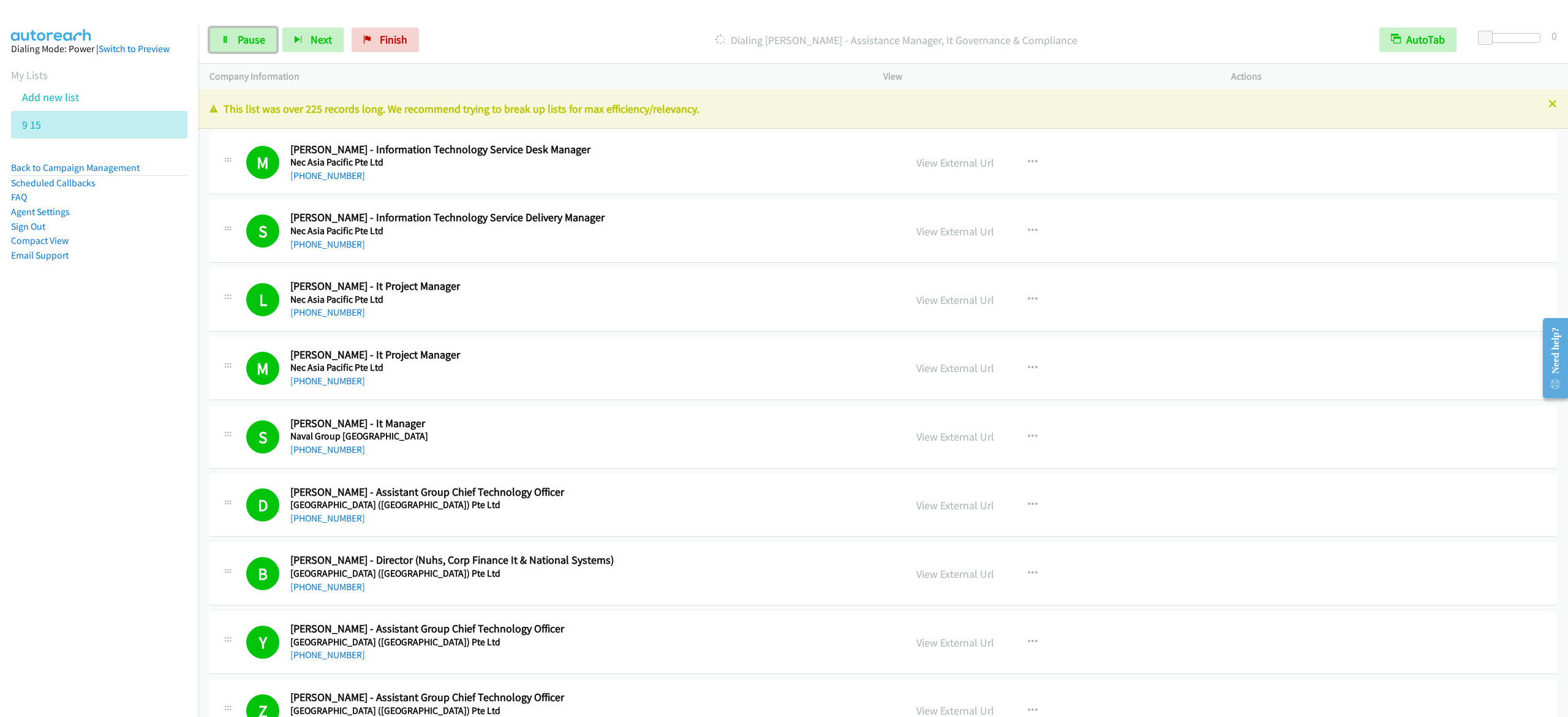
click at [260, 42] on span "Pause" at bounding box center [251, 39] width 28 height 14
click at [282, 31] on link "Start Calls" at bounding box center [254, 40] width 88 height 24
click at [231, 43] on link "Pause" at bounding box center [243, 40] width 67 height 24
click at [232, 39] on link "Start Calls" at bounding box center [254, 40] width 88 height 24
click at [243, 26] on div "Start Calls Pause Next Finish Call Completed AutoTab AutoTab 0" at bounding box center [883, 40] width 1369 height 47
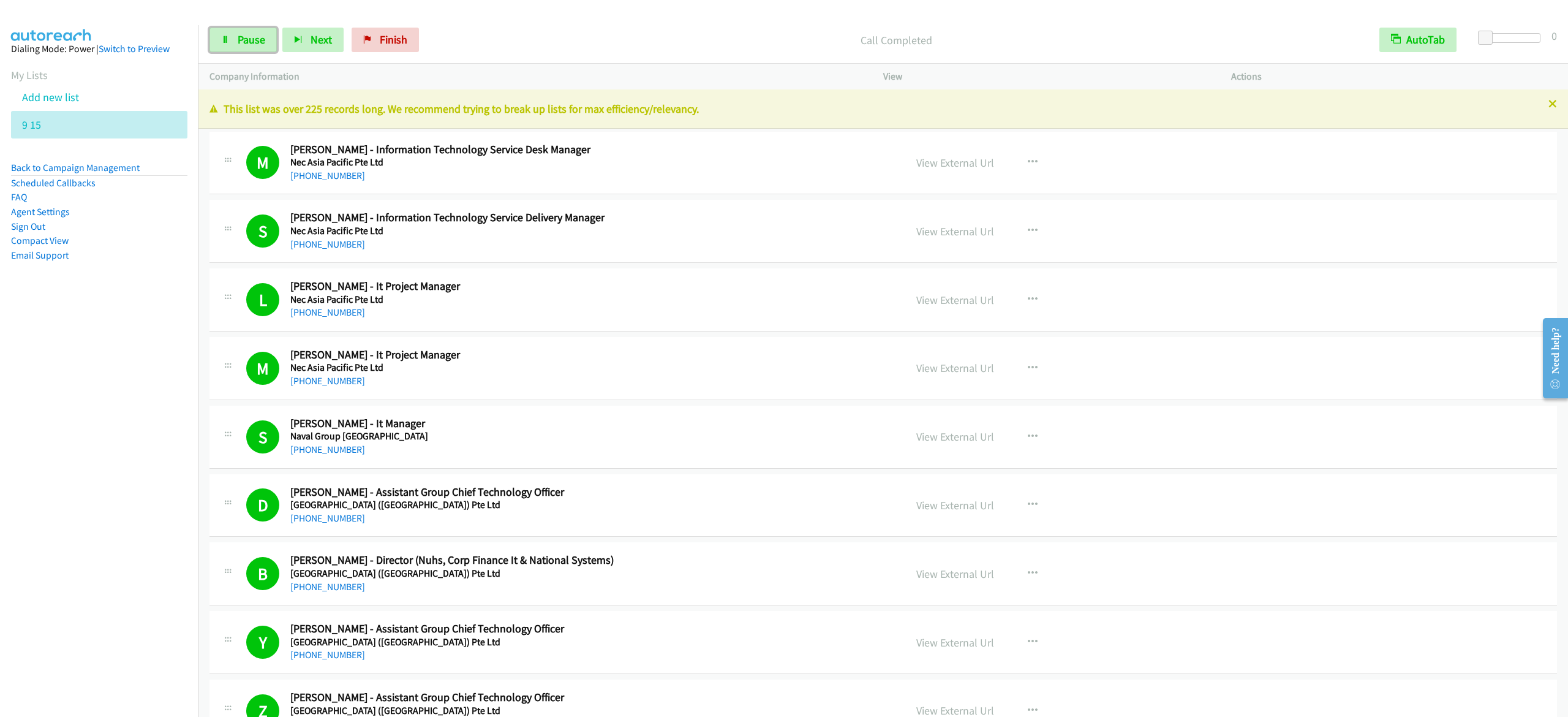
click at [236, 35] on link "Pause" at bounding box center [243, 40] width 67 height 24
click at [255, 37] on span "Start Calls" at bounding box center [261, 39] width 48 height 14
click at [254, 35] on span "Pause" at bounding box center [251, 39] width 28 height 14
click at [240, 49] on link "Start Calls" at bounding box center [254, 40] width 88 height 24
click at [237, 32] on link "Pause" at bounding box center [243, 40] width 67 height 24
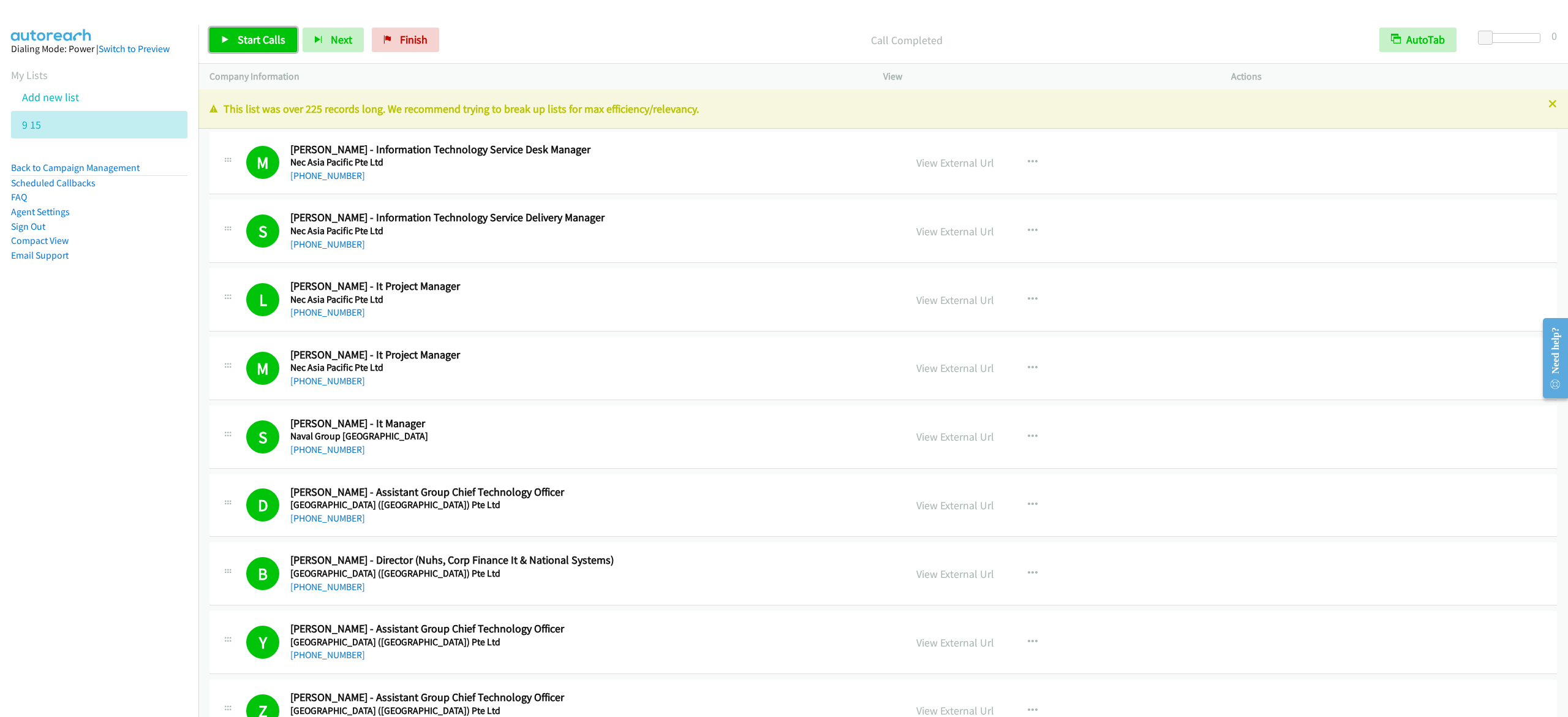
click at [263, 37] on span "Start Calls" at bounding box center [261, 39] width 48 height 14
click at [231, 40] on link "Pause" at bounding box center [243, 40] width 67 height 24
click at [251, 32] on link "Start Calls" at bounding box center [254, 40] width 88 height 24
click at [275, 37] on link "Pause" at bounding box center [243, 40] width 67 height 24
click at [237, 34] on span "Start Calls" at bounding box center [261, 39] width 48 height 14
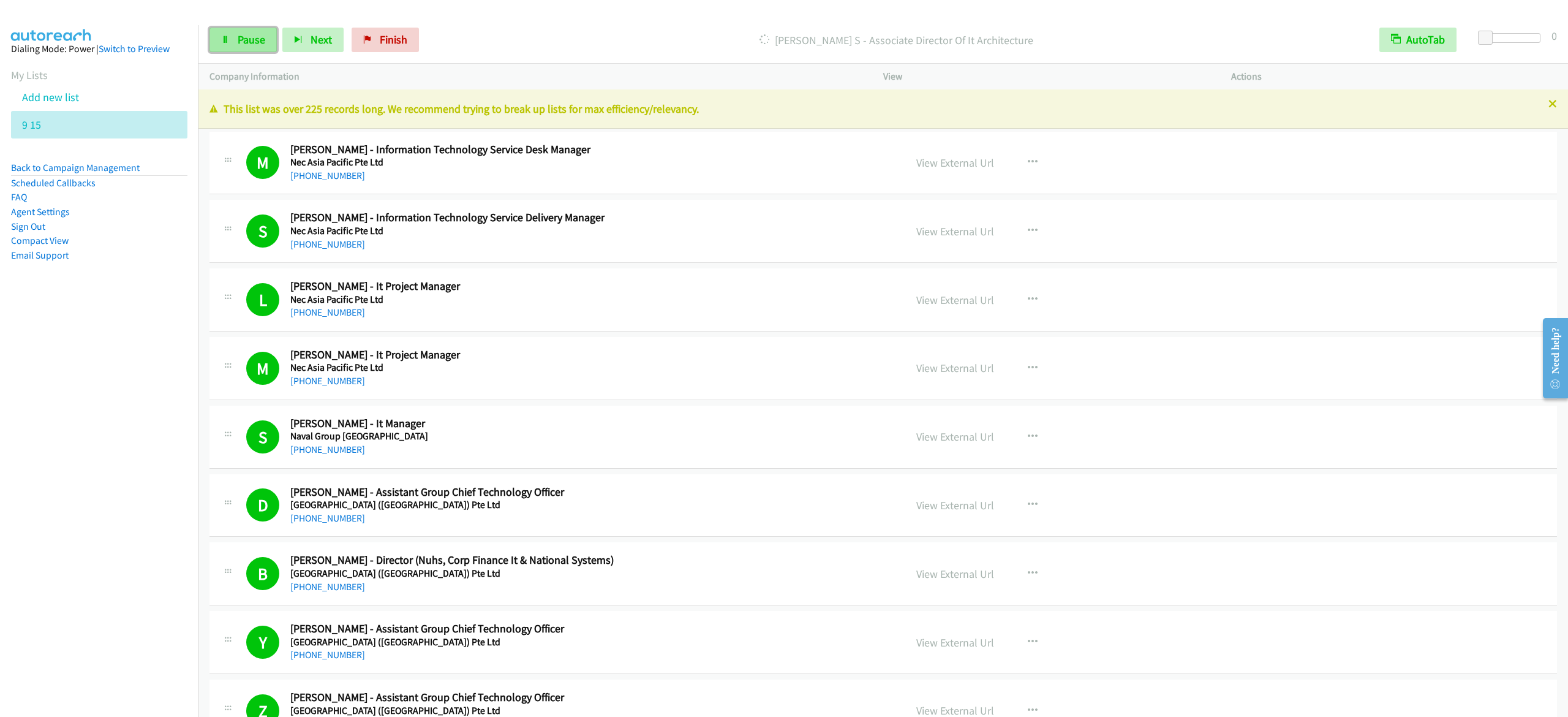
click at [254, 40] on span "Pause" at bounding box center [251, 39] width 28 height 14
click at [281, 40] on span "Start Calls" at bounding box center [261, 39] width 48 height 14
click at [251, 51] on link "Pause" at bounding box center [243, 40] width 67 height 24
click at [270, 40] on span "Start Calls" at bounding box center [261, 39] width 48 height 14
drag, startPoint x: 241, startPoint y: 40, endPoint x: 432, endPoint y: 2, distance: 194.7
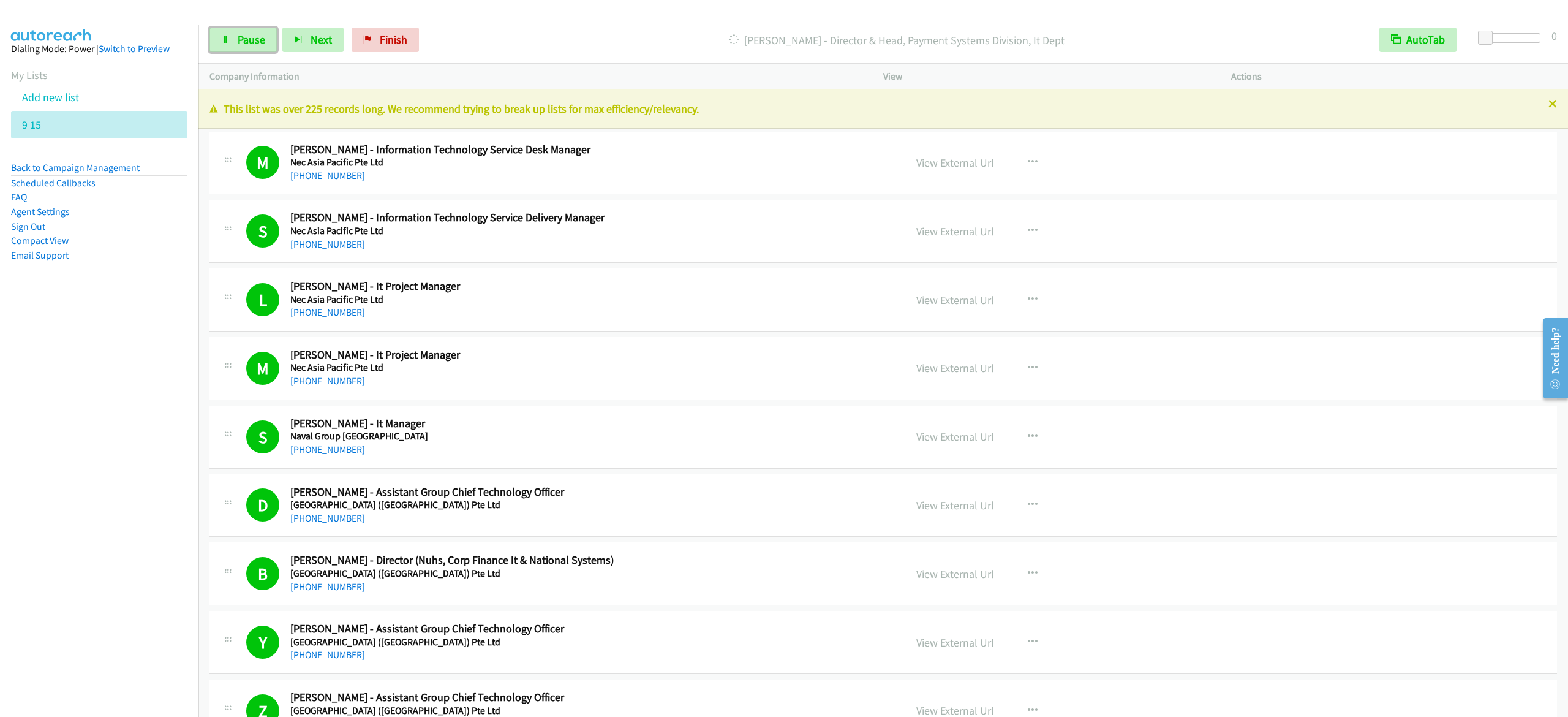
click at [243, 40] on span "Pause" at bounding box center [251, 39] width 28 height 14
click at [245, 51] on link "Start Calls" at bounding box center [254, 40] width 88 height 24
click at [256, 48] on link "Pause" at bounding box center [243, 40] width 67 height 24
click at [223, 29] on link "Start Calls" at bounding box center [254, 40] width 88 height 24
click at [226, 46] on link "Pause" at bounding box center [243, 40] width 67 height 24
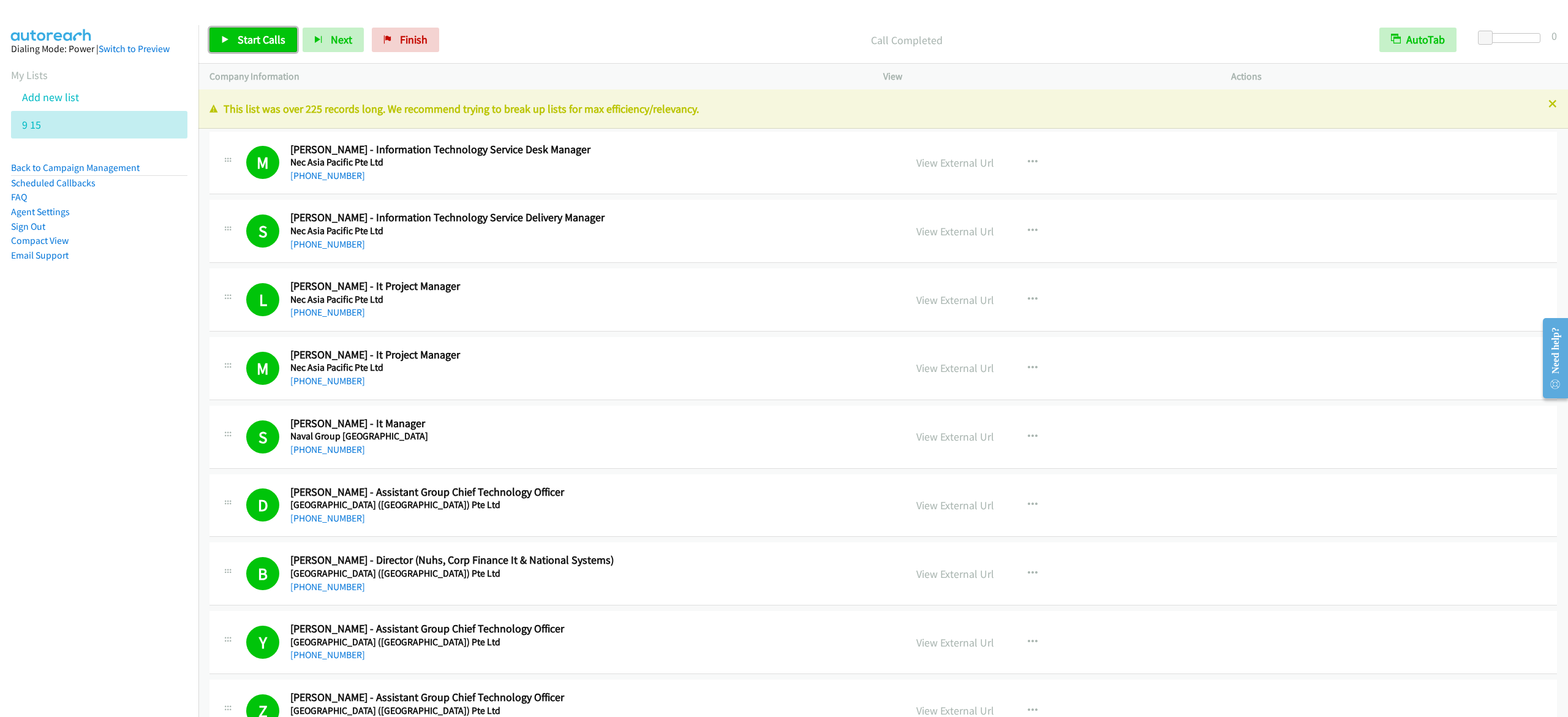
click at [268, 32] on link "Start Calls" at bounding box center [254, 40] width 88 height 24
click at [258, 45] on span "Pause" at bounding box center [251, 39] width 28 height 14
click at [239, 40] on span "Start Calls" at bounding box center [261, 39] width 48 height 14
click at [224, 36] on icon at bounding box center [226, 40] width 9 height 9
click at [221, 40] on link "Start Calls" at bounding box center [254, 40] width 88 height 24
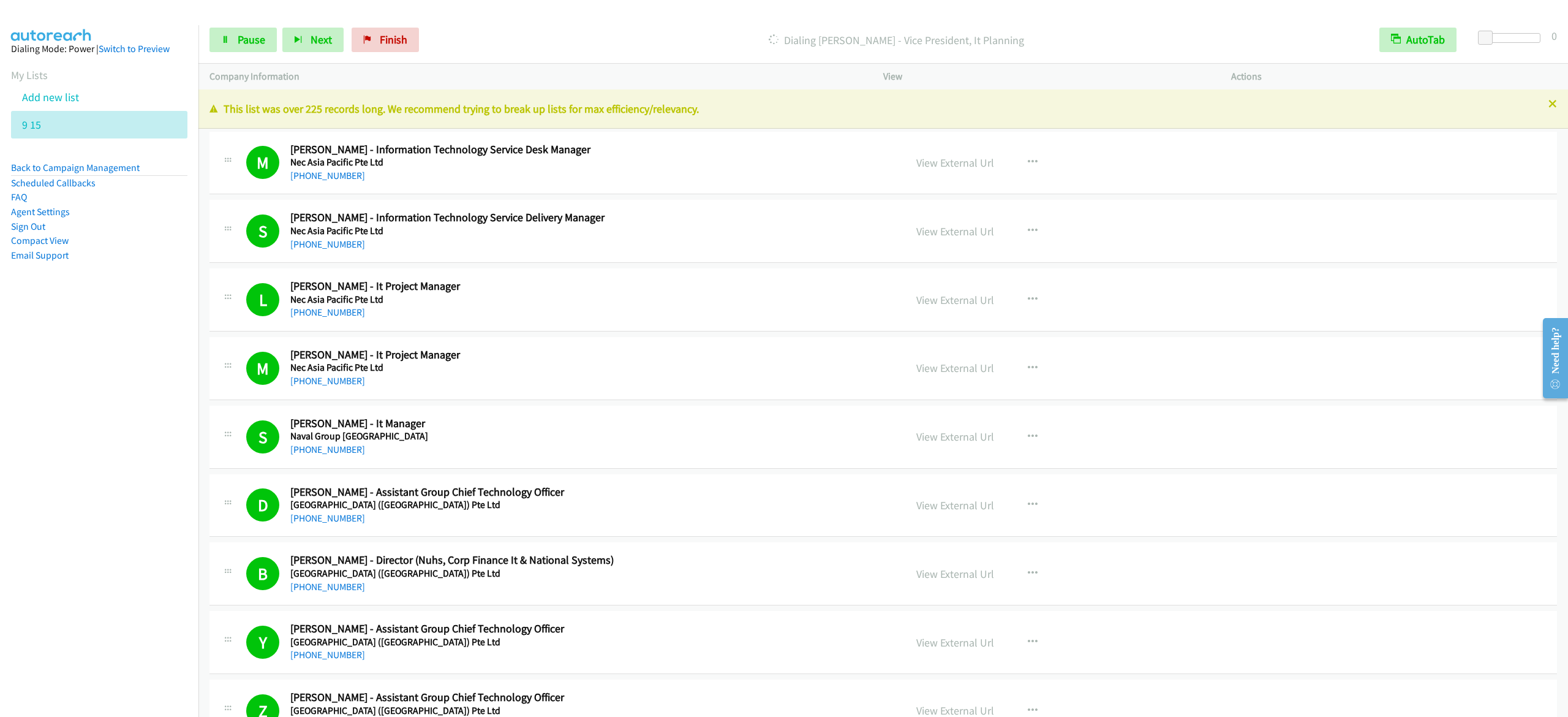
click at [238, 21] on div "Start Calls Pause Next Finish Dialing [PERSON_NAME] - Vice President, It Planni…" at bounding box center [883, 40] width 1369 height 47
click at [237, 38] on span "Pause" at bounding box center [251, 39] width 28 height 14
click at [260, 43] on span "Start Calls" at bounding box center [261, 39] width 48 height 14
click at [228, 31] on link "Pause" at bounding box center [243, 40] width 67 height 24
click at [251, 48] on link "Start Calls" at bounding box center [254, 40] width 88 height 24
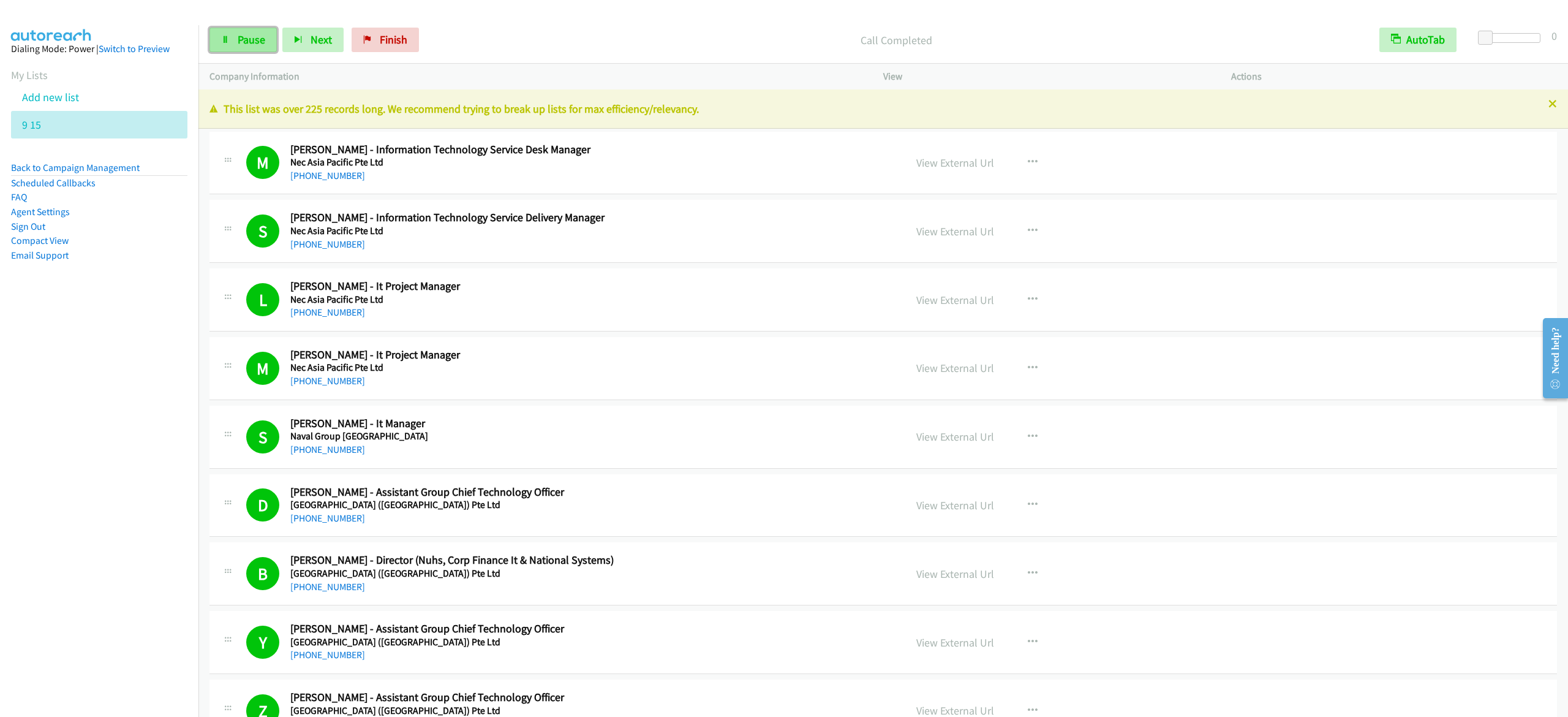
click at [235, 40] on link "Pause" at bounding box center [243, 40] width 67 height 24
click at [218, 38] on link "Start Calls" at bounding box center [254, 40] width 88 height 24
click at [250, 31] on link "Pause" at bounding box center [243, 40] width 67 height 24
click at [254, 40] on span "Start Calls" at bounding box center [261, 39] width 48 height 14
click at [255, 34] on span "Pause" at bounding box center [251, 39] width 28 height 14
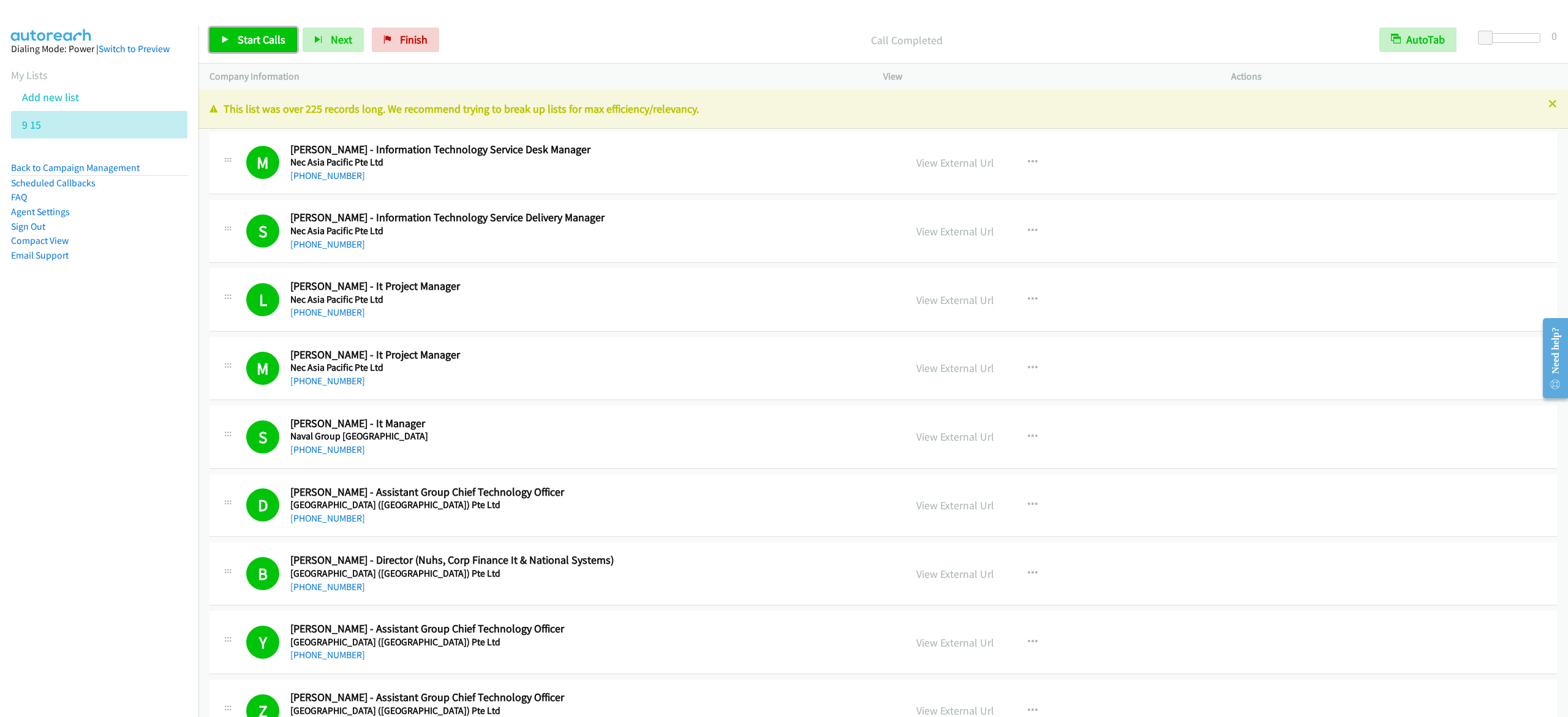
click at [232, 48] on link "Start Calls" at bounding box center [254, 40] width 88 height 24
click at [248, 42] on span "Pause" at bounding box center [251, 39] width 28 height 14
click at [278, 43] on span "Start Calls" at bounding box center [261, 39] width 48 height 14
click at [230, 34] on link "Pause" at bounding box center [243, 40] width 67 height 24
click at [270, 34] on span "Start Calls" at bounding box center [261, 39] width 48 height 14
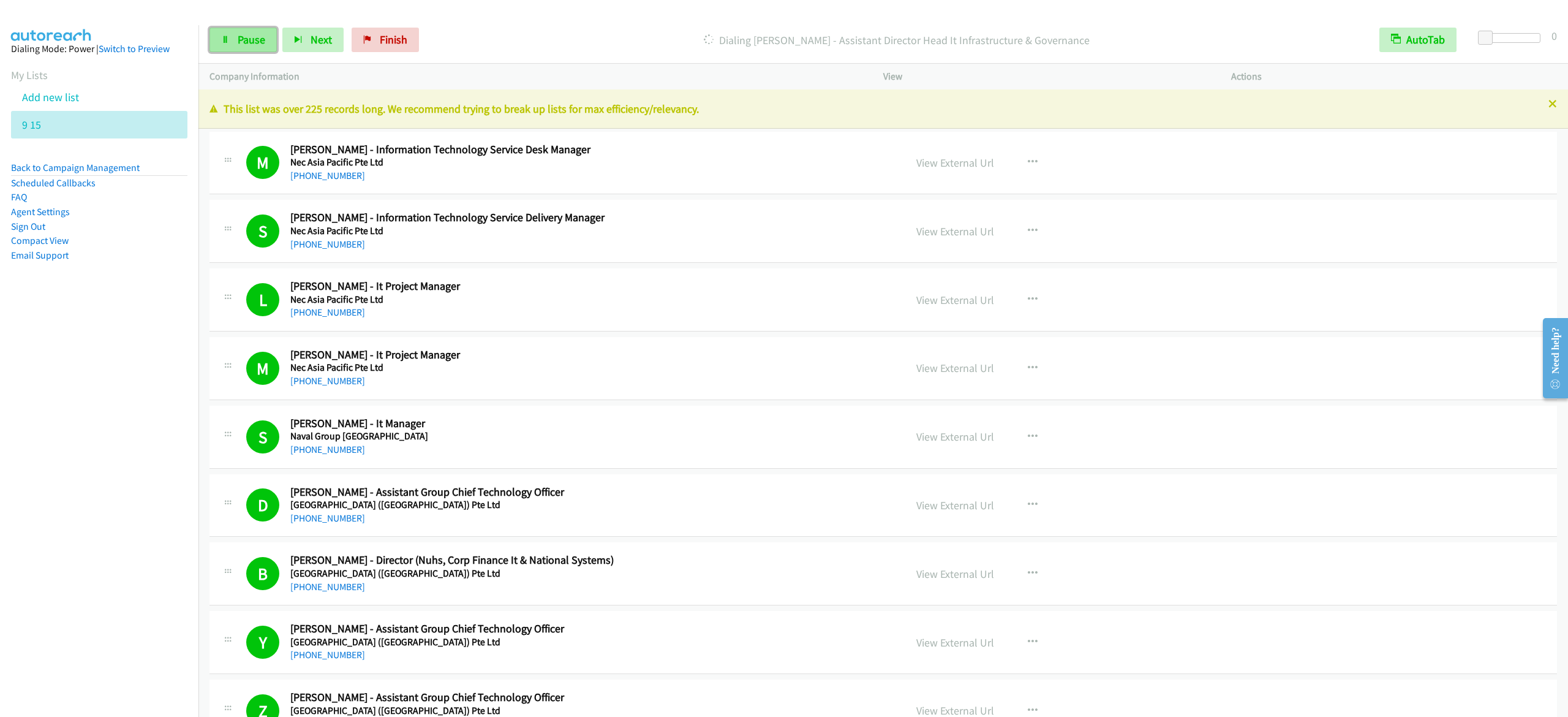
click at [233, 43] on link "Pause" at bounding box center [243, 40] width 67 height 24
click at [265, 44] on span "Start Calls" at bounding box center [261, 39] width 48 height 14
click at [259, 44] on span "Pause" at bounding box center [251, 39] width 28 height 14
